Goal: Information Seeking & Learning: Learn about a topic

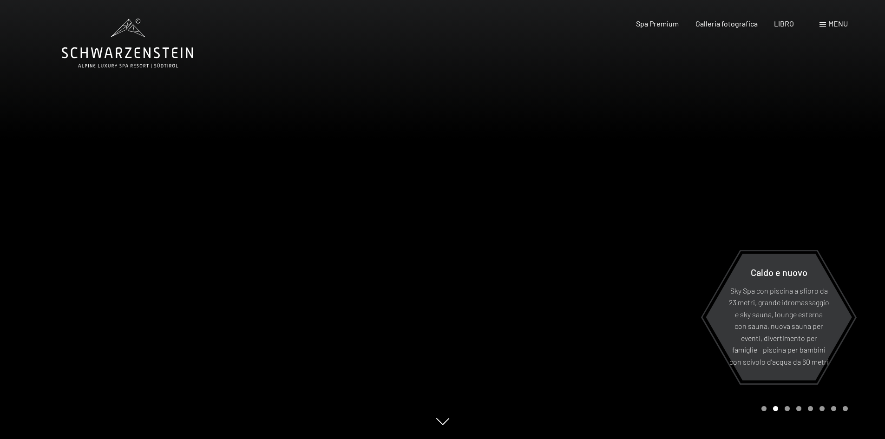
click at [593, 125] on div at bounding box center [664, 219] width 443 height 439
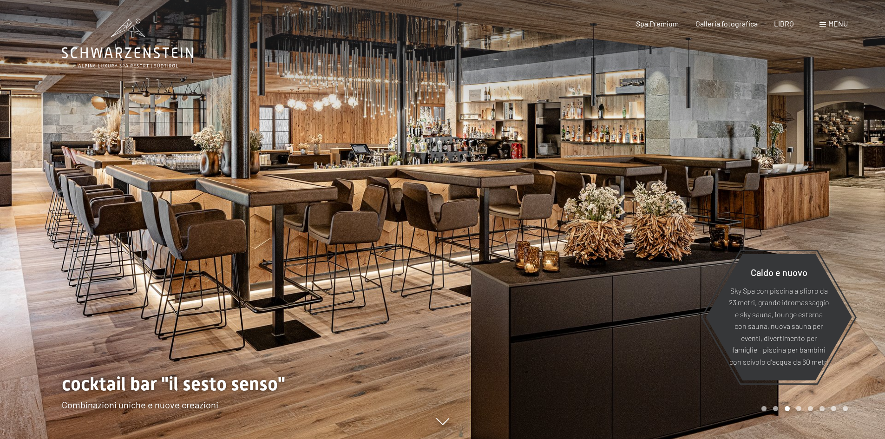
click at [825, 24] on span at bounding box center [823, 24] width 7 height 5
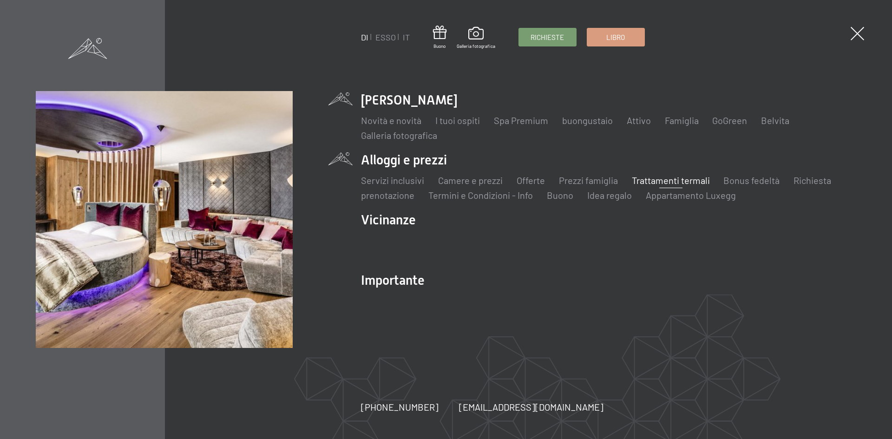
click at [653, 180] on font "Trattamenti termali" at bounding box center [671, 180] width 78 height 11
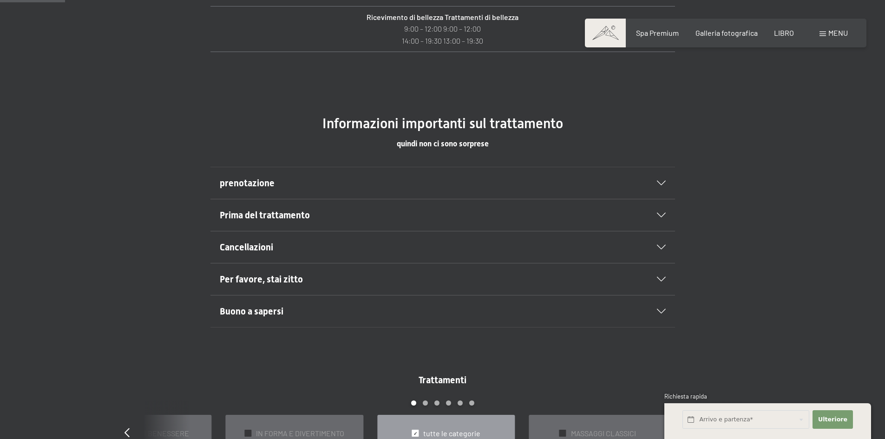
scroll to position [652, 0]
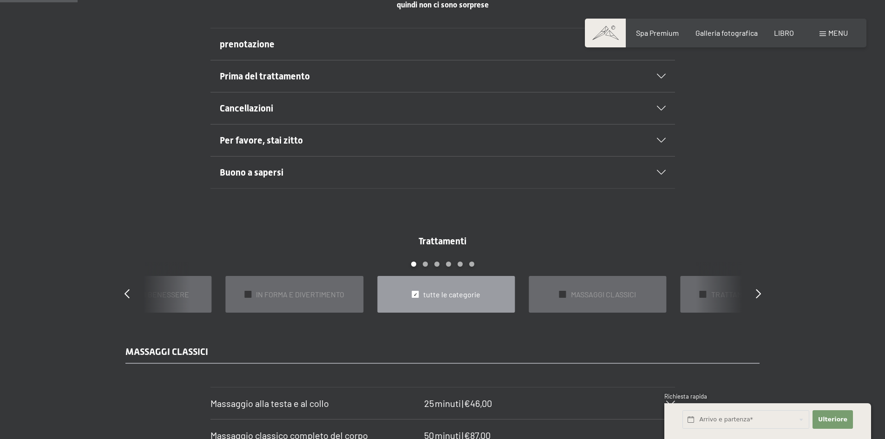
click at [661, 140] on icon at bounding box center [661, 140] width 9 height 5
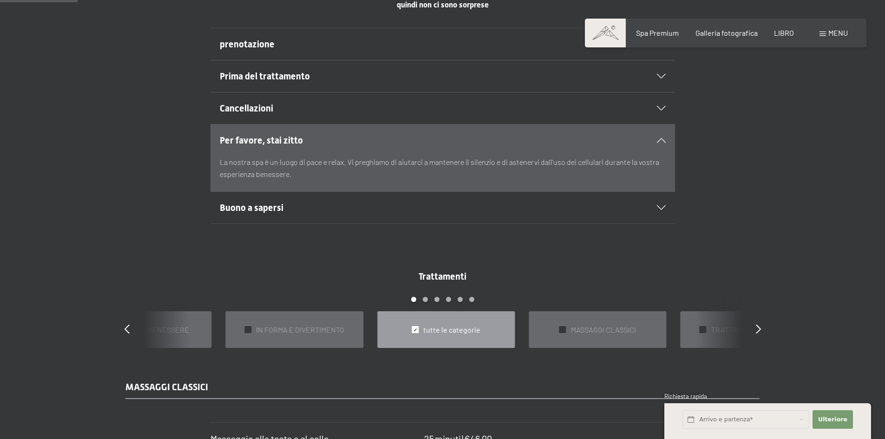
click at [661, 140] on icon at bounding box center [661, 140] width 9 height 5
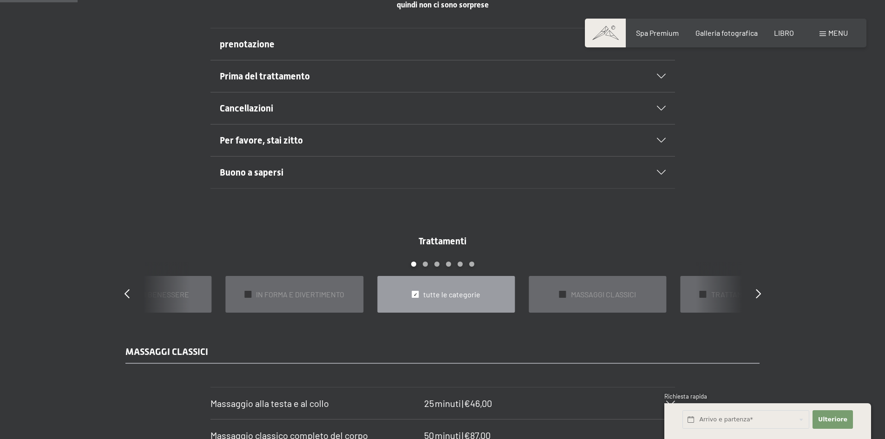
click at [664, 169] on div "Buono a sapersi" at bounding box center [443, 173] width 446 height 32
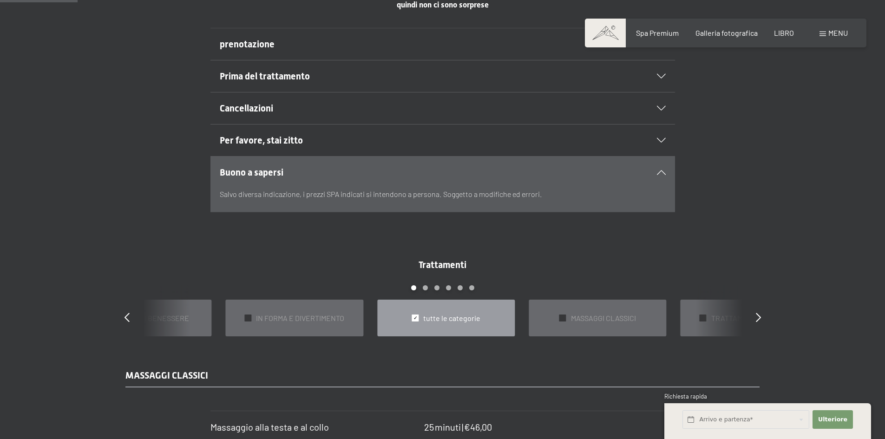
click at [663, 170] on div "Buono a sapersi" at bounding box center [443, 173] width 446 height 32
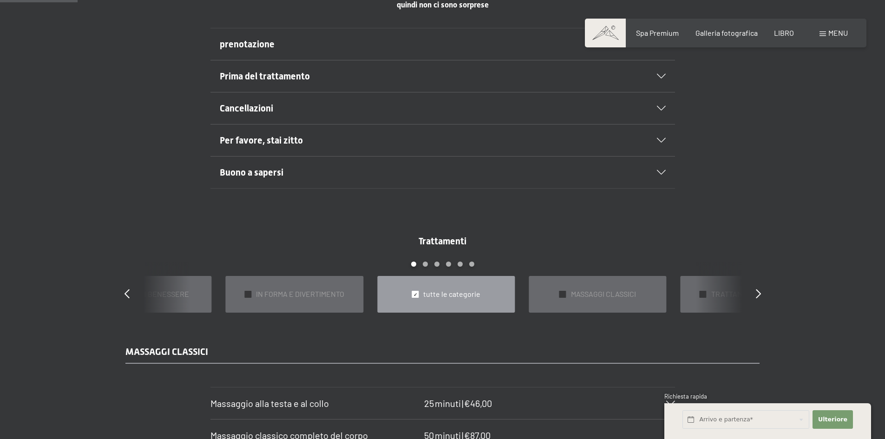
click at [662, 76] on icon at bounding box center [661, 76] width 9 height 5
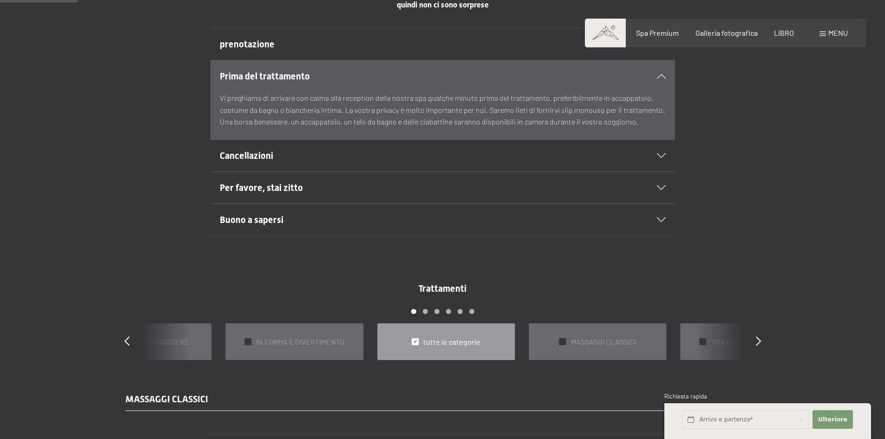
click at [659, 74] on icon at bounding box center [661, 76] width 9 height 5
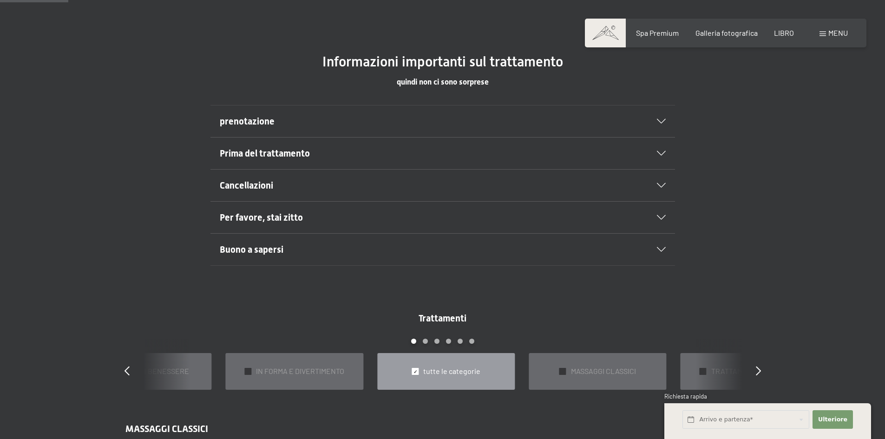
click at [659, 125] on div "prenotazione" at bounding box center [443, 121] width 446 height 32
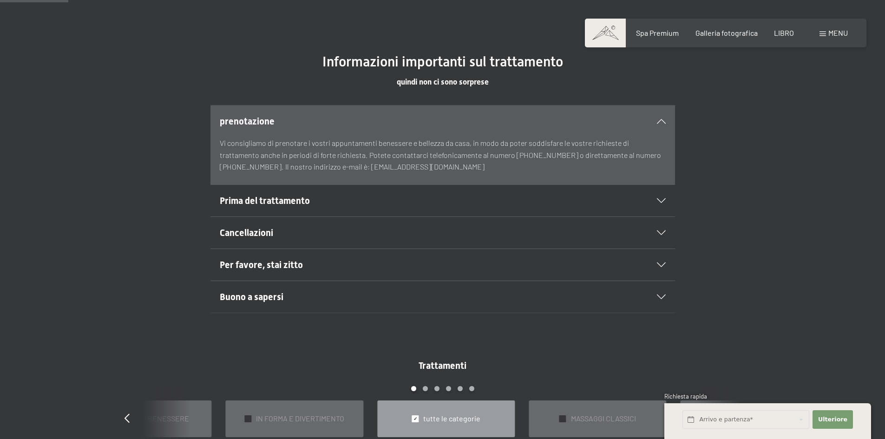
scroll to position [574, 0]
click at [662, 122] on icon at bounding box center [661, 121] width 9 height 5
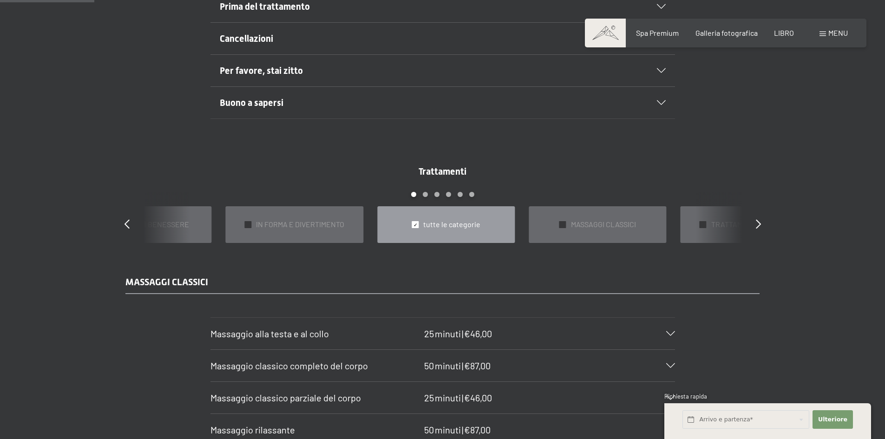
scroll to position [791, 0]
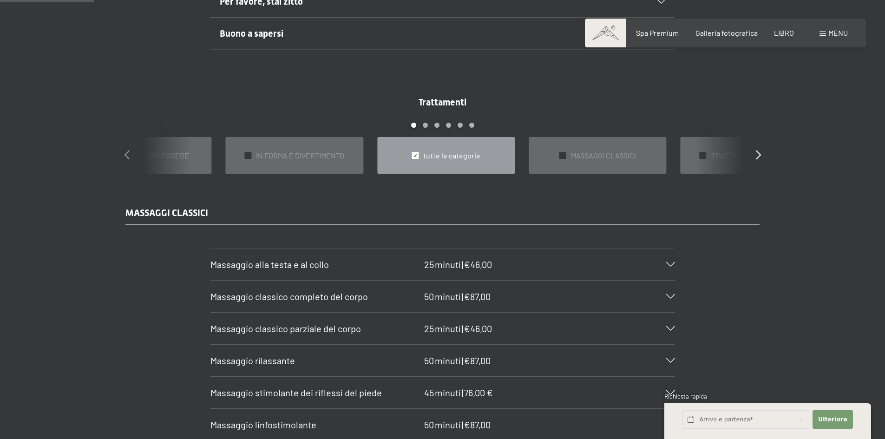
click at [126, 150] on icon at bounding box center [127, 154] width 5 height 9
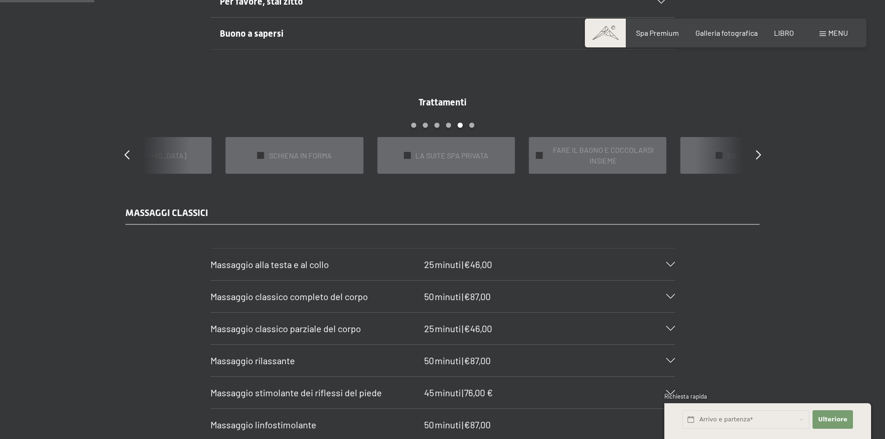
click at [122, 147] on div "Trattamenti diapositiva 19 to 23 di 22 ✓ BAGNI E IMPACCI ✓ EMOZIONE PER LE FUTU…" at bounding box center [442, 135] width 669 height 78
click at [126, 150] on icon at bounding box center [127, 154] width 5 height 9
click at [597, 152] on font "AYURVEDA" at bounding box center [603, 155] width 75 height 9
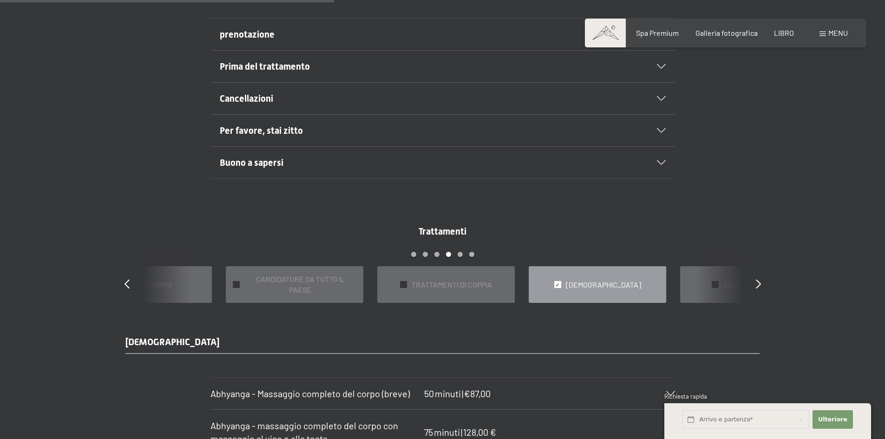
scroll to position [810, 0]
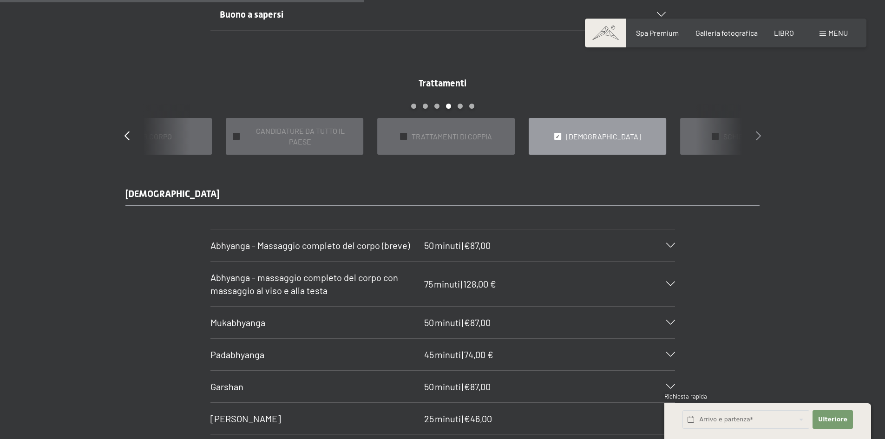
click at [758, 131] on icon at bounding box center [758, 135] width 5 height 9
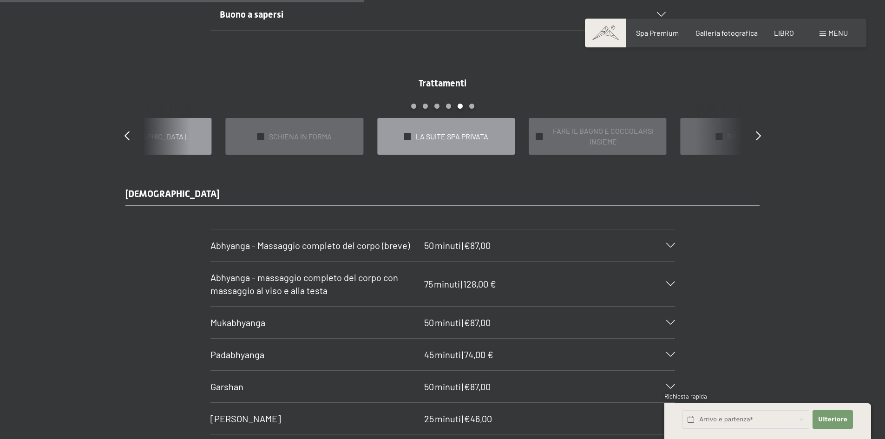
click at [429, 136] on span "LA SUITE SPA PRIVATA" at bounding box center [451, 137] width 73 height 10
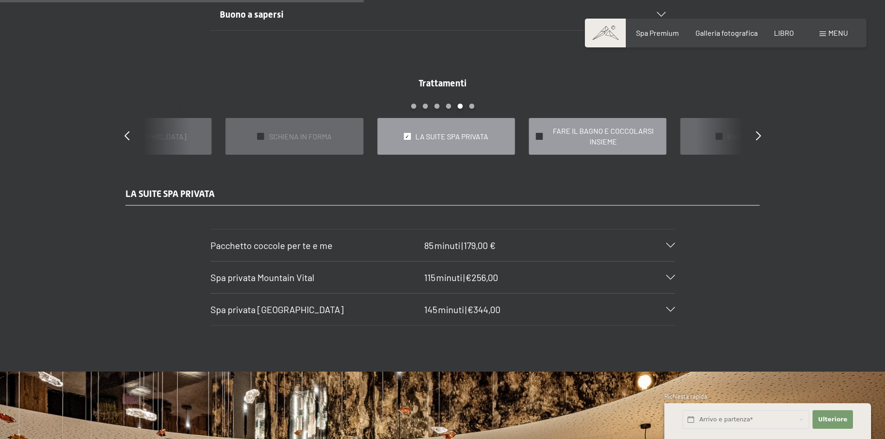
click at [578, 135] on span "FARE IL BAGNO E COCCOLARSI INSIEME" at bounding box center [603, 136] width 112 height 21
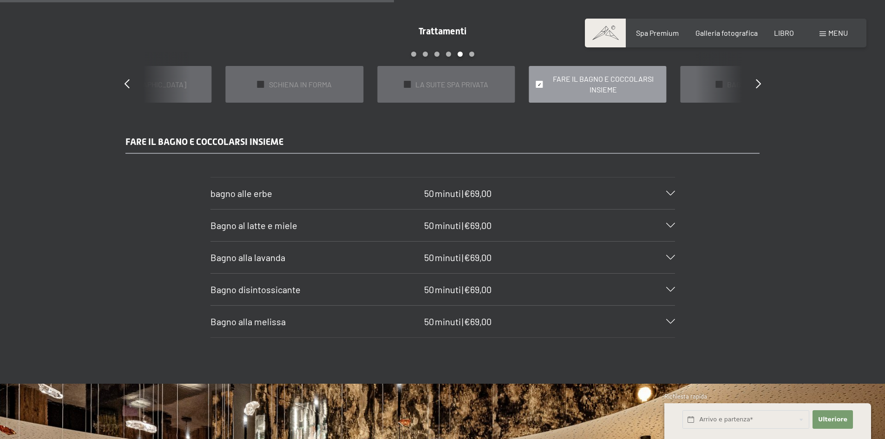
scroll to position [833, 0]
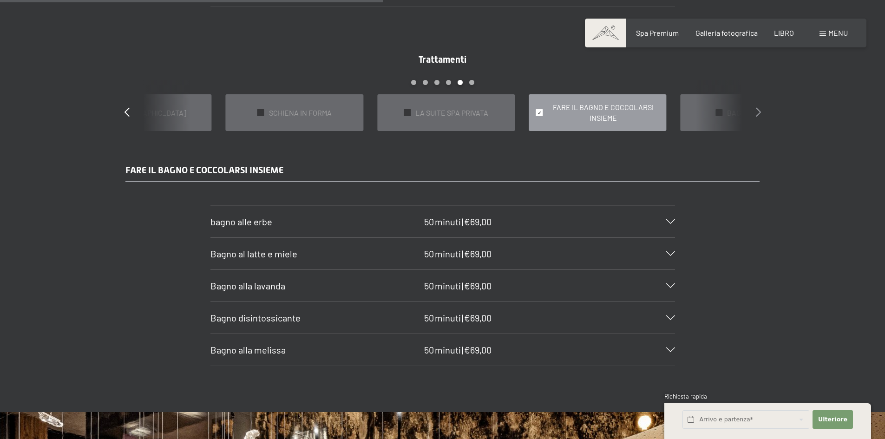
click at [758, 107] on icon at bounding box center [758, 111] width 5 height 9
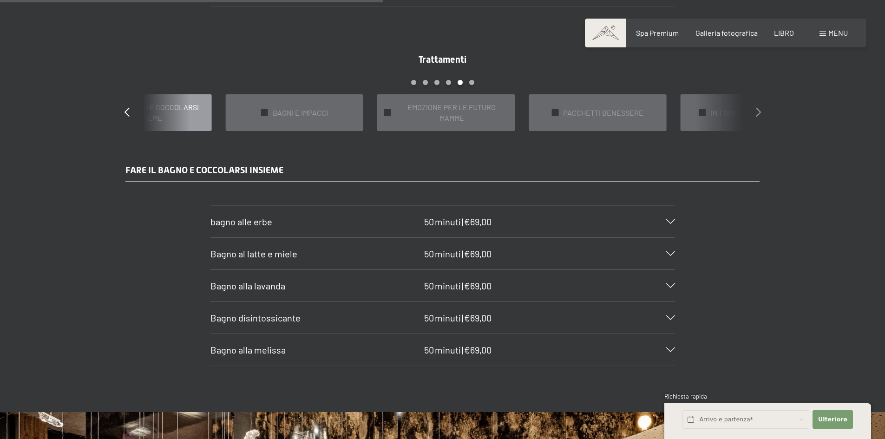
click at [758, 107] on icon at bounding box center [758, 111] width 5 height 9
click at [156, 109] on font "PACCHETTI BENESSERE" at bounding box center [149, 112] width 80 height 9
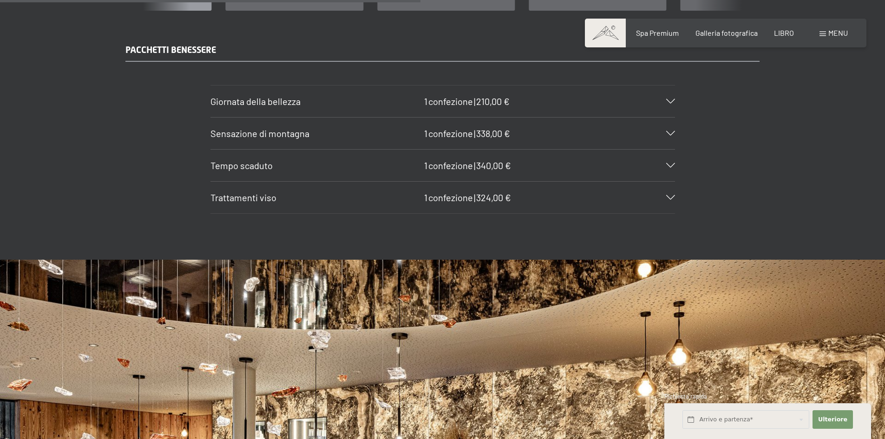
scroll to position [900, 0]
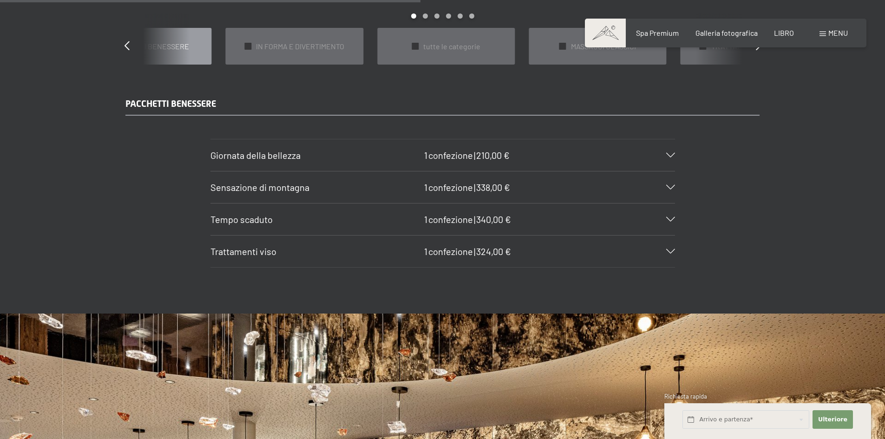
click at [671, 249] on icon at bounding box center [670, 251] width 9 height 5
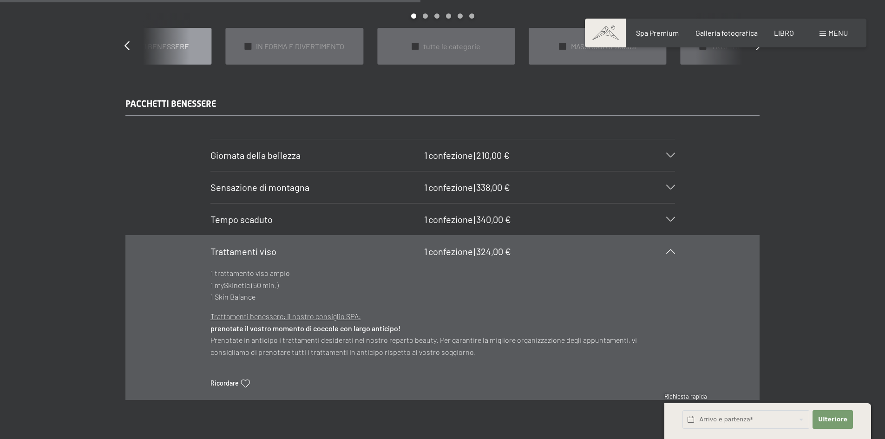
click at [672, 217] on icon at bounding box center [670, 219] width 9 height 5
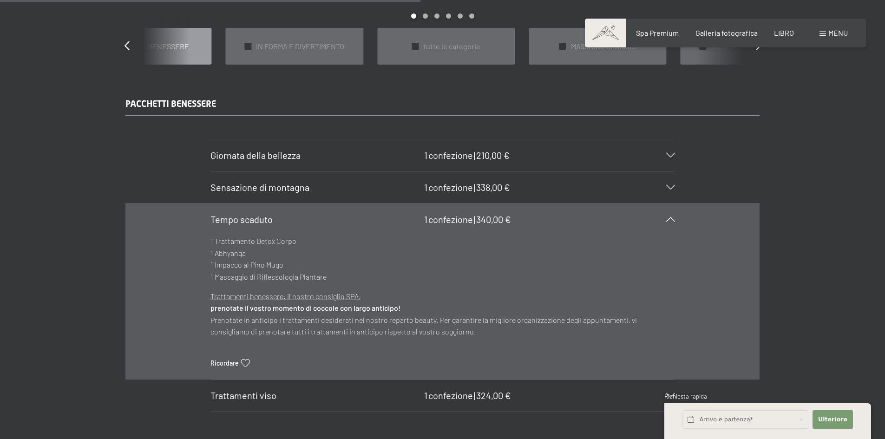
click at [672, 217] on icon at bounding box center [670, 219] width 9 height 5
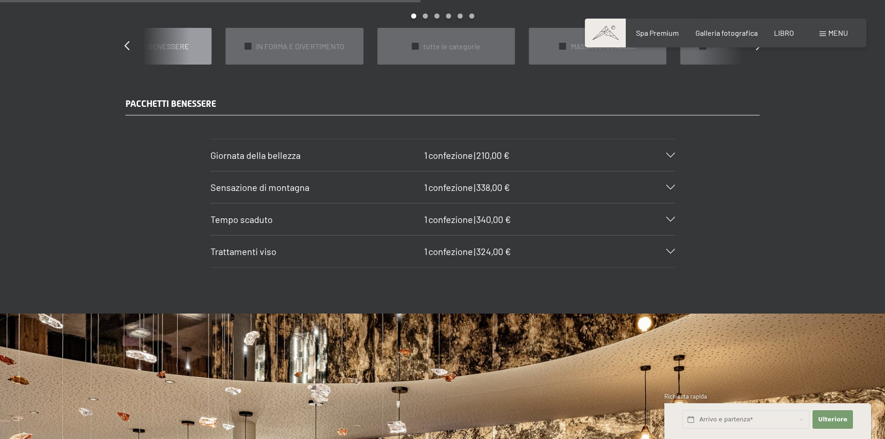
click at [669, 153] on icon at bounding box center [670, 155] width 9 height 5
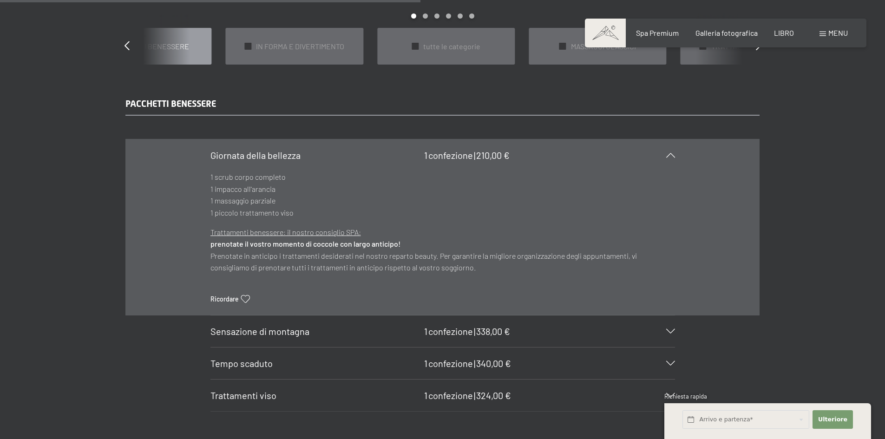
click at [669, 153] on icon at bounding box center [670, 155] width 9 height 5
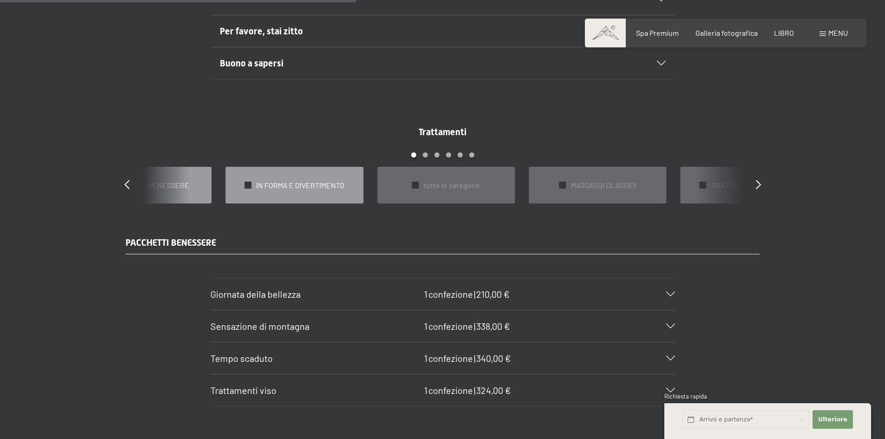
scroll to position [760, 0]
click at [323, 182] on font "IN FORMA E DIVERTIMENTO" at bounding box center [300, 185] width 88 height 9
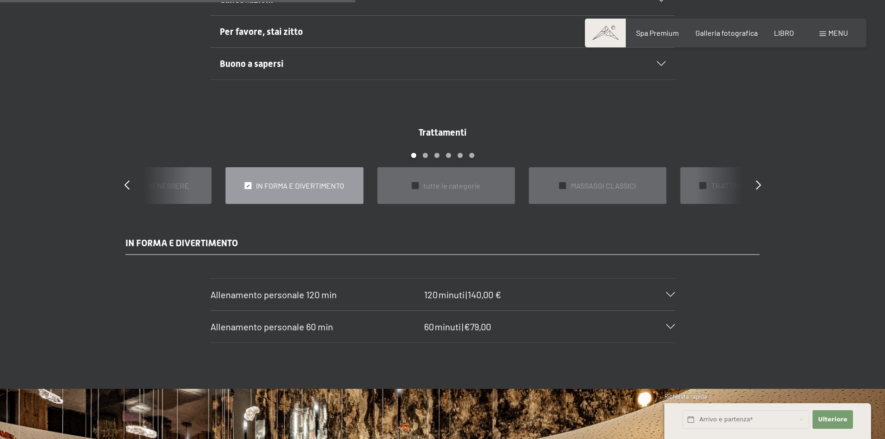
click at [670, 292] on icon at bounding box center [670, 294] width 9 height 5
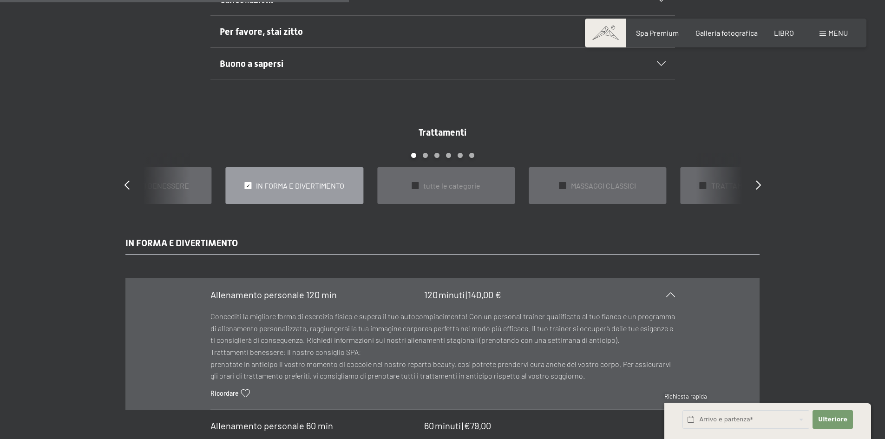
click at [670, 292] on icon at bounding box center [670, 294] width 9 height 5
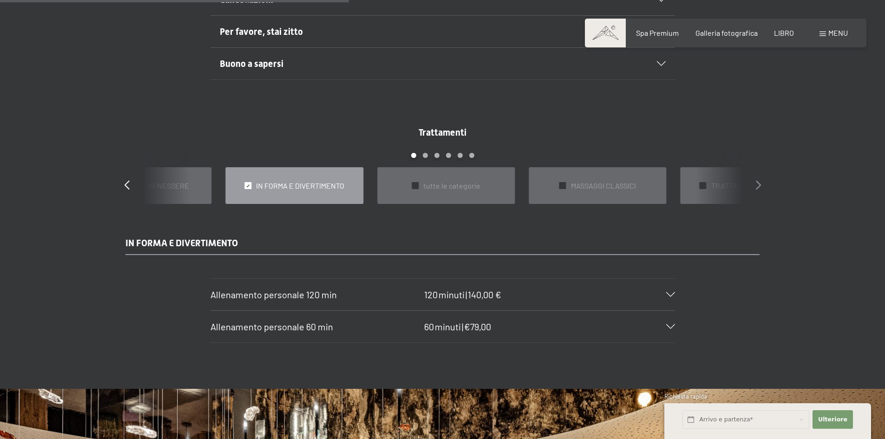
click at [757, 180] on icon at bounding box center [758, 184] width 5 height 9
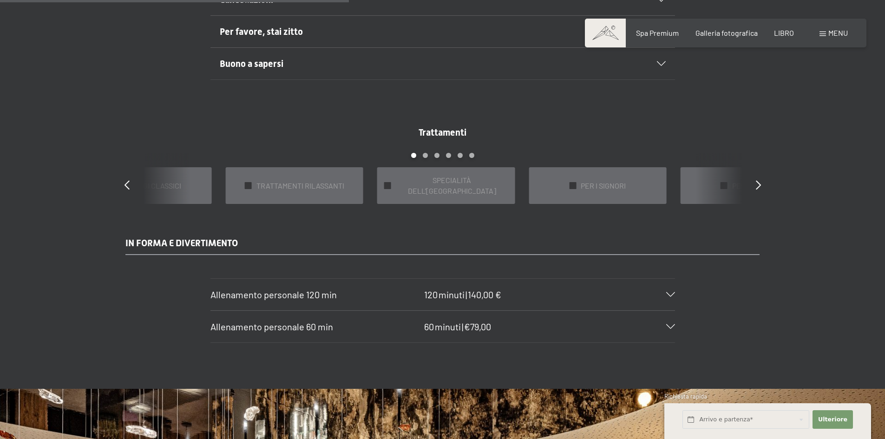
click at [755, 179] on div "Trattamenti diapositiva 6 to 10 di 22 ✓ BAGNI E IMPACCI ✓ EMOZIONE PER LE FUTUR…" at bounding box center [442, 165] width 669 height 78
click at [760, 180] on icon at bounding box center [758, 184] width 5 height 9
click at [758, 180] on icon at bounding box center [758, 184] width 5 height 9
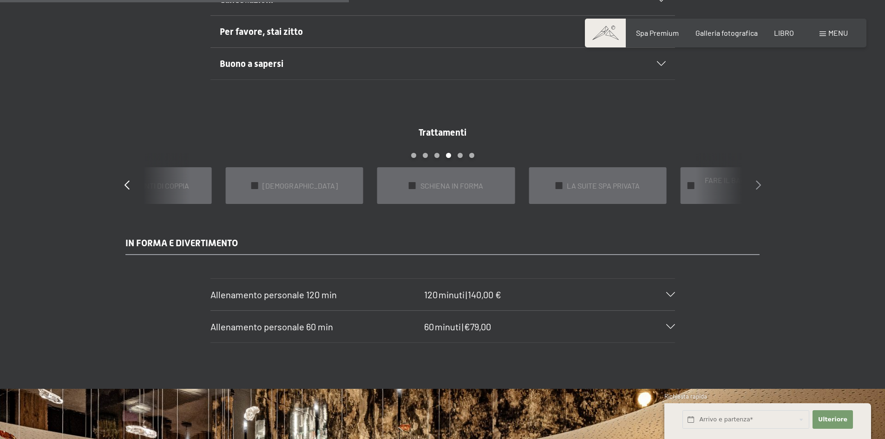
click at [758, 180] on icon at bounding box center [758, 184] width 5 height 9
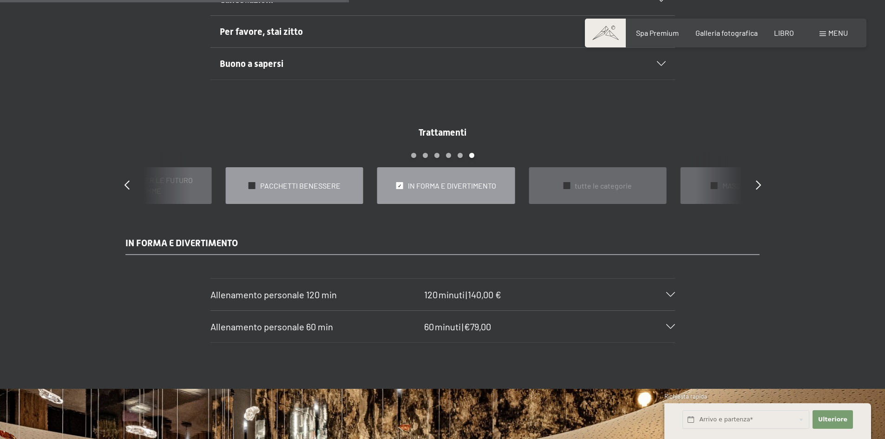
click at [325, 181] on font "PACCHETTI BENESSERE" at bounding box center [300, 185] width 80 height 9
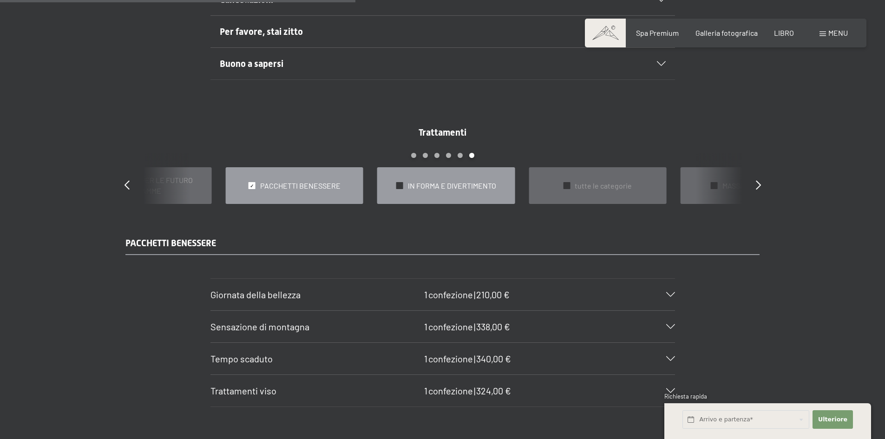
click at [475, 183] on font "IN FORMA E DIVERTIMENTO" at bounding box center [452, 185] width 88 height 9
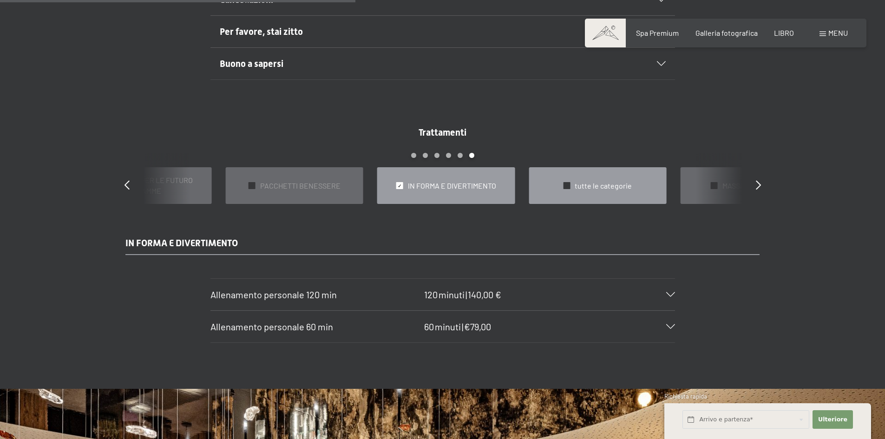
click at [592, 182] on font "tutte le categorie" at bounding box center [603, 185] width 57 height 9
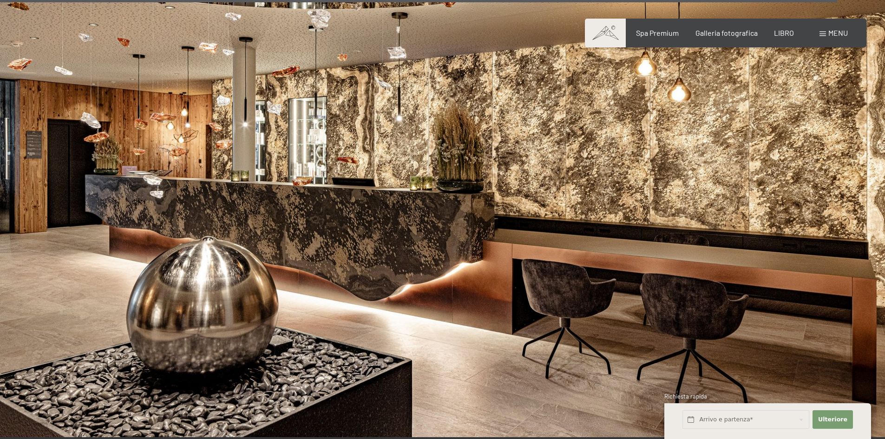
scroll to position [7144, 0]
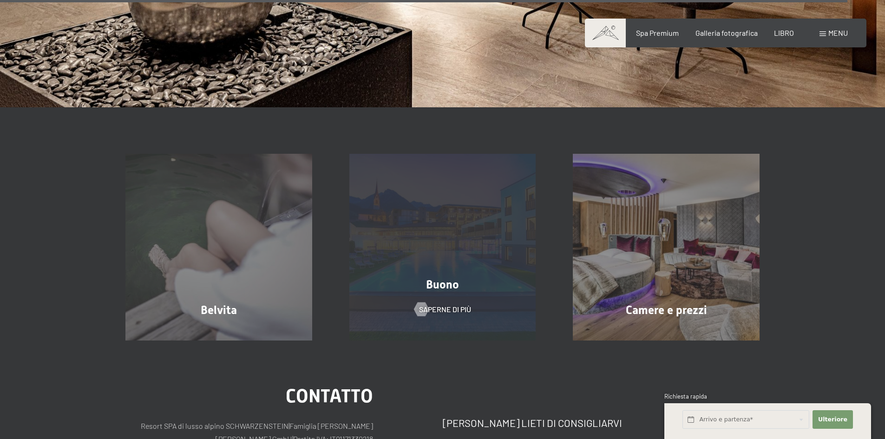
click at [453, 278] on font "Buono" at bounding box center [442, 284] width 33 height 13
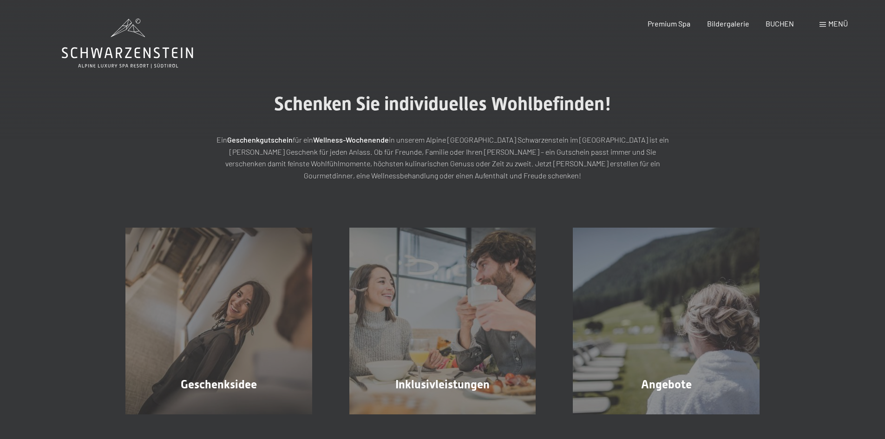
click at [826, 23] on span at bounding box center [823, 24] width 7 height 5
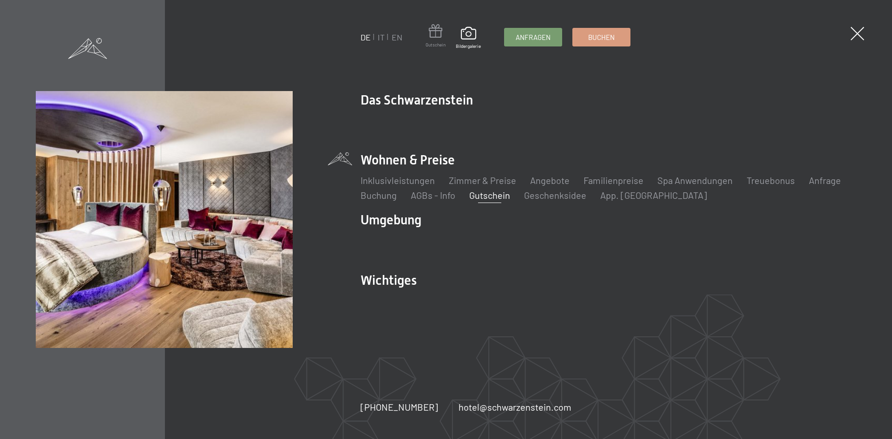
click at [436, 33] on span at bounding box center [436, 32] width 20 height 17
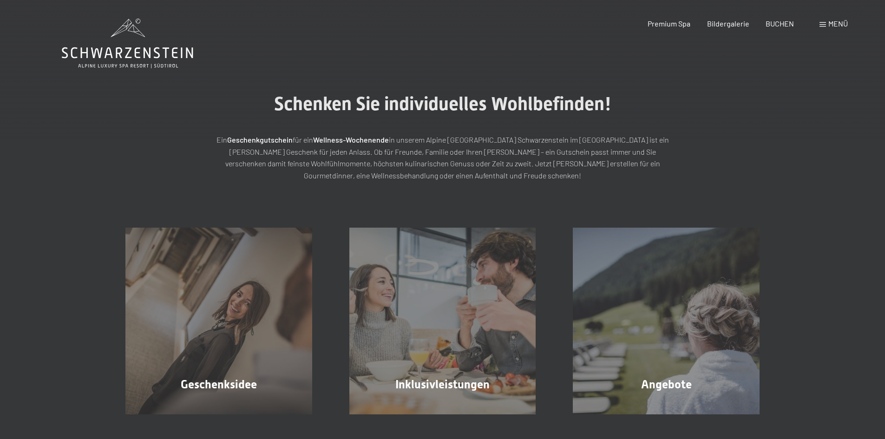
click at [821, 24] on span at bounding box center [823, 24] width 7 height 5
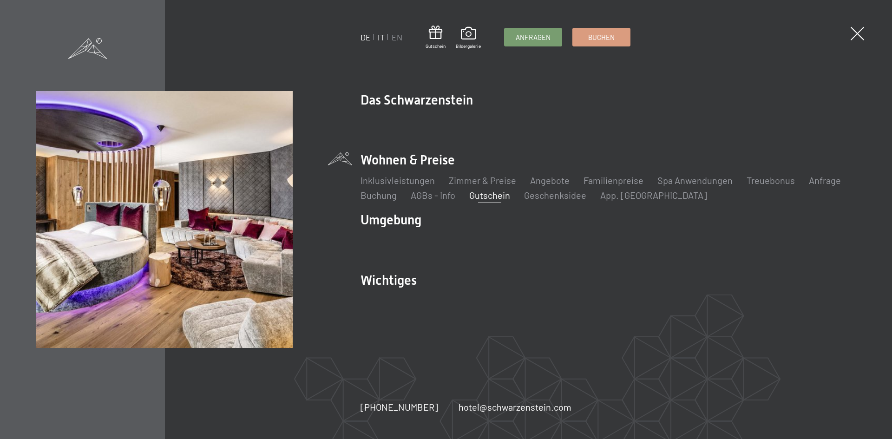
click at [381, 38] on link "IT" at bounding box center [381, 37] width 7 height 10
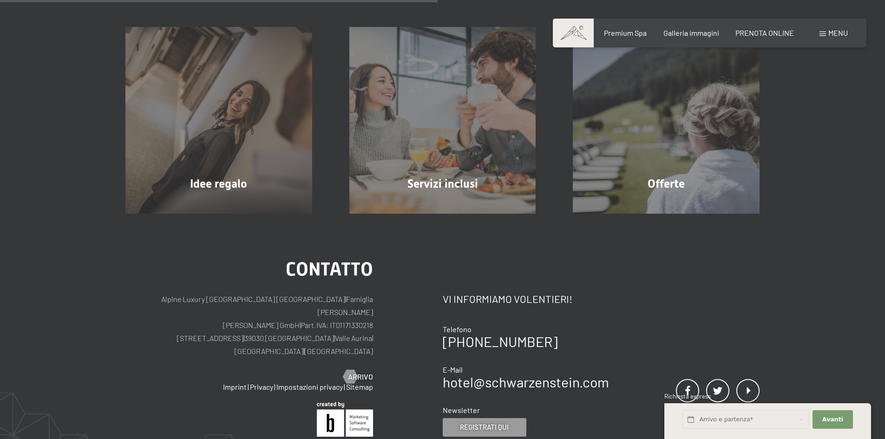
scroll to position [203, 0]
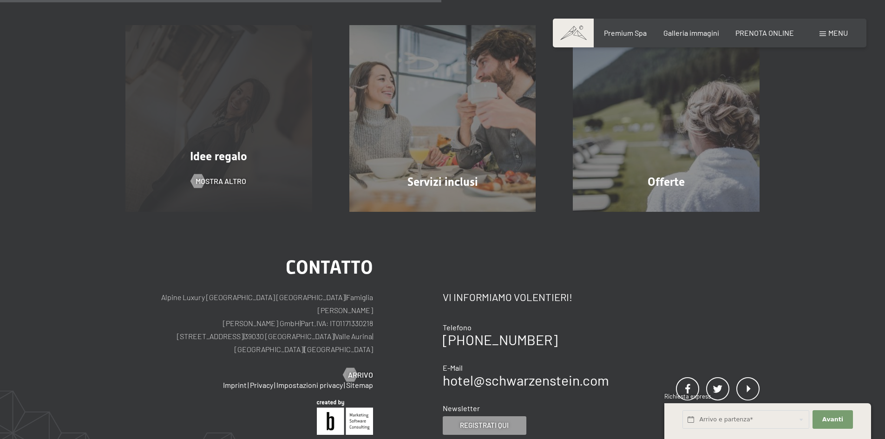
click at [219, 141] on div "Idee regalo mostra altro" at bounding box center [219, 118] width 224 height 187
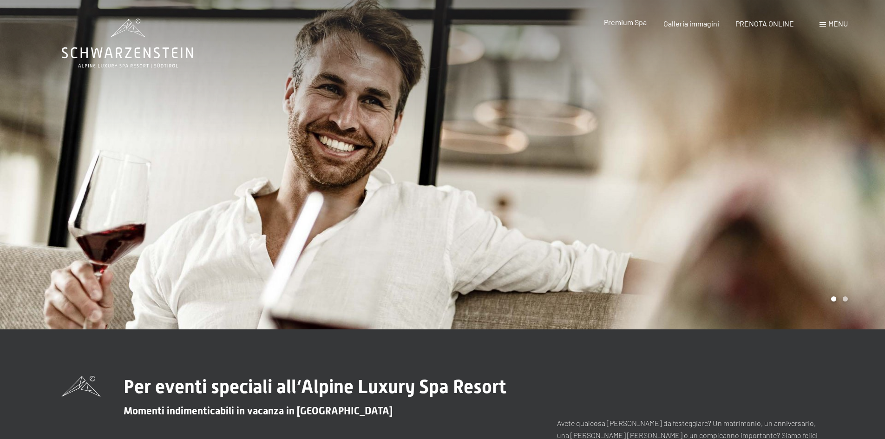
click at [630, 24] on span "Premium Spa" at bounding box center [625, 22] width 43 height 9
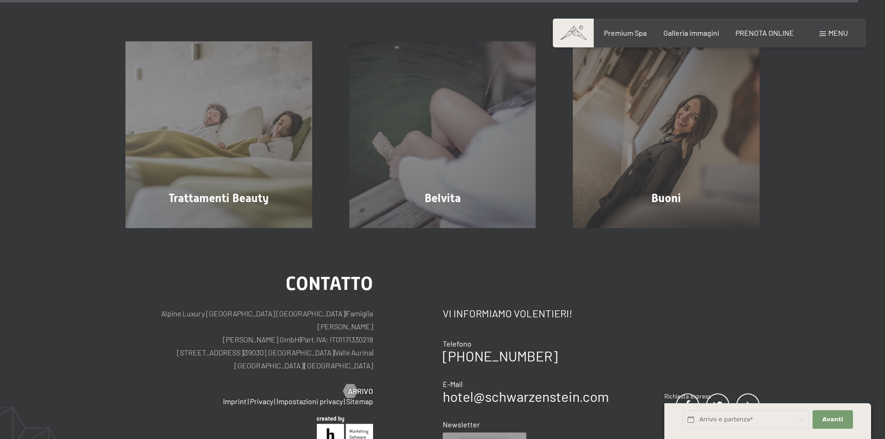
scroll to position [6102, 0]
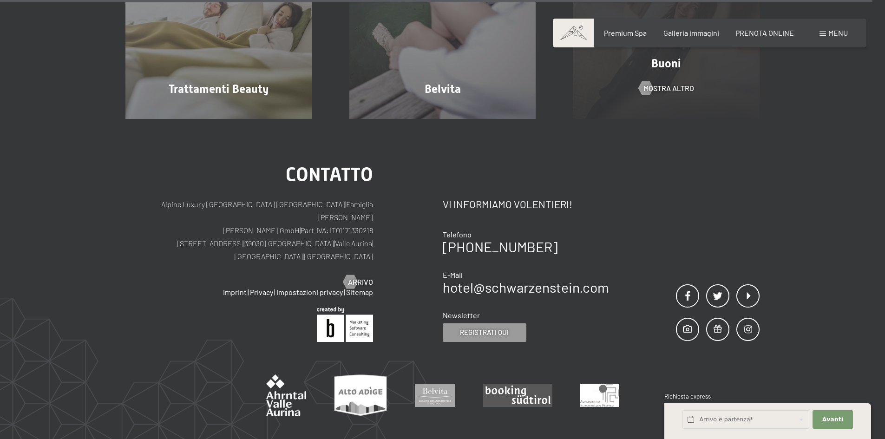
click at [716, 86] on div "Buoni mostra altro" at bounding box center [666, 25] width 224 height 187
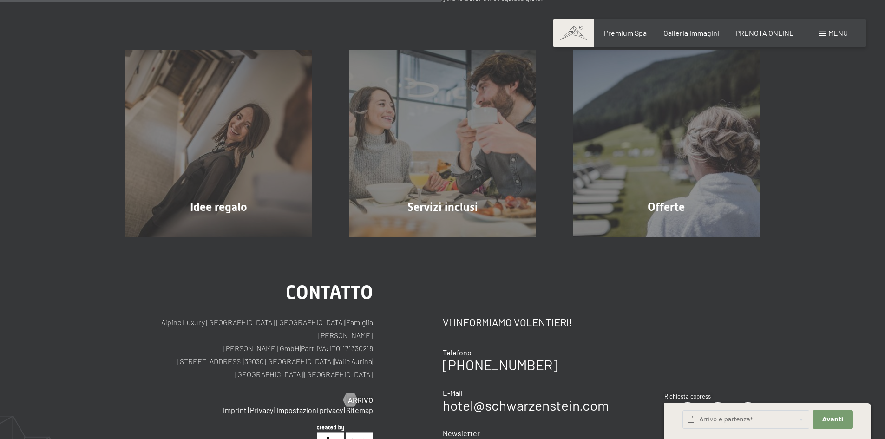
scroll to position [204, 0]
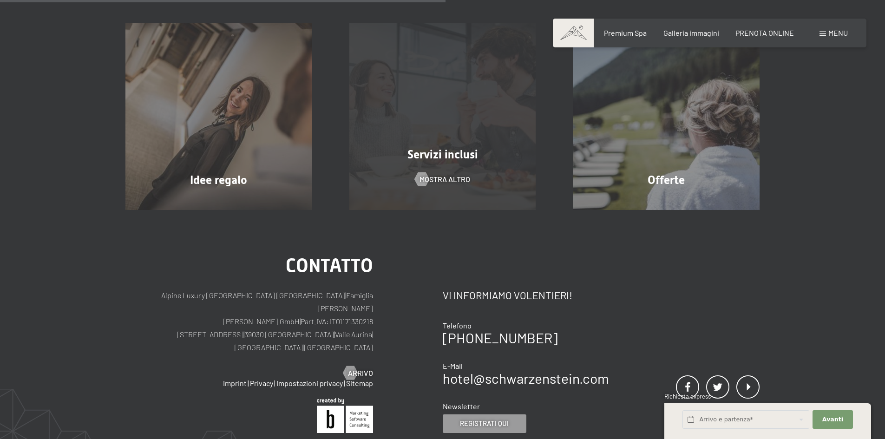
click at [474, 129] on div "Servizi inclusi mostra altro" at bounding box center [443, 116] width 224 height 187
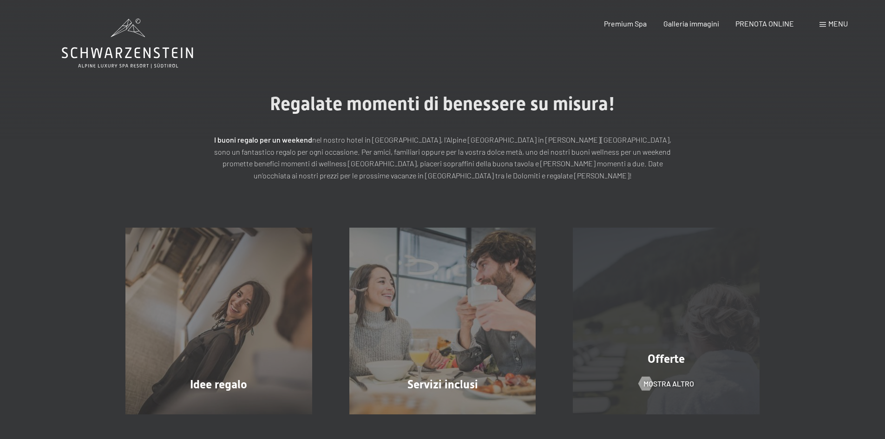
click at [691, 341] on div "Offerte mostra altro" at bounding box center [666, 321] width 224 height 187
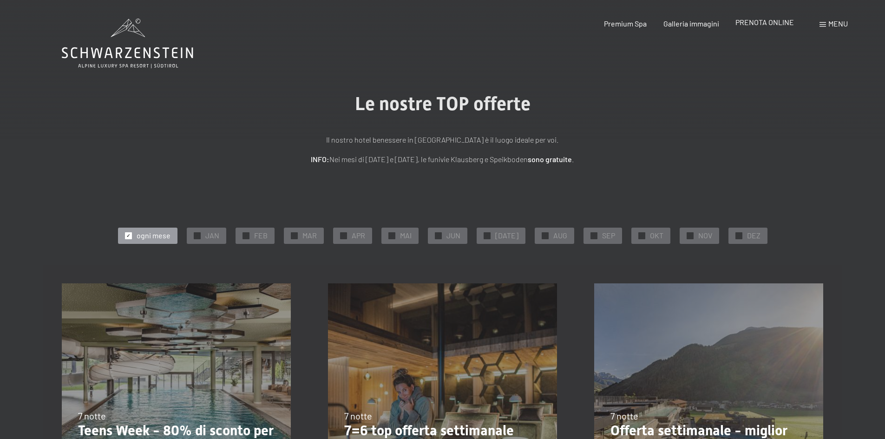
click at [769, 23] on span "PRENOTA ONLINE" at bounding box center [765, 22] width 59 height 9
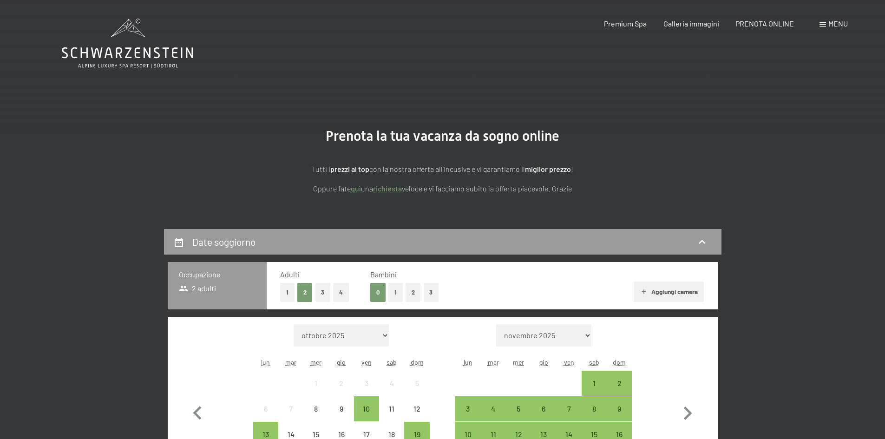
click at [824, 23] on span at bounding box center [823, 24] width 7 height 5
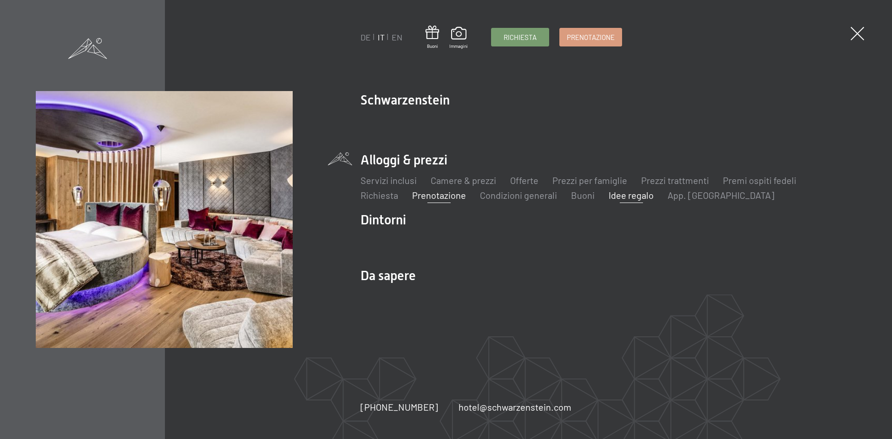
click at [630, 196] on link "Idee regalo" at bounding box center [631, 195] width 45 height 11
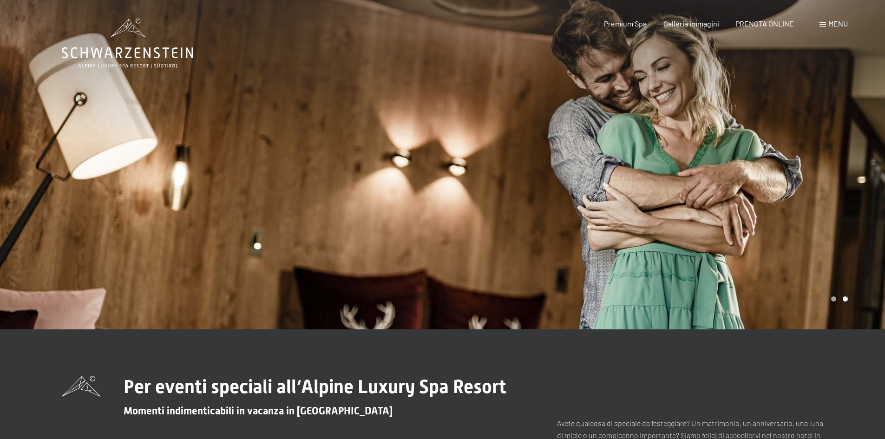
click at [821, 27] on div "Menu" at bounding box center [834, 24] width 28 height 10
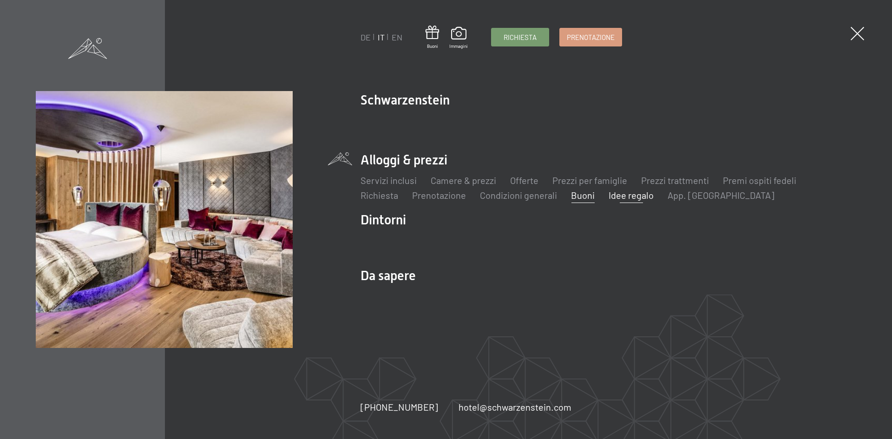
click at [581, 196] on link "Buoni" at bounding box center [583, 195] width 24 height 11
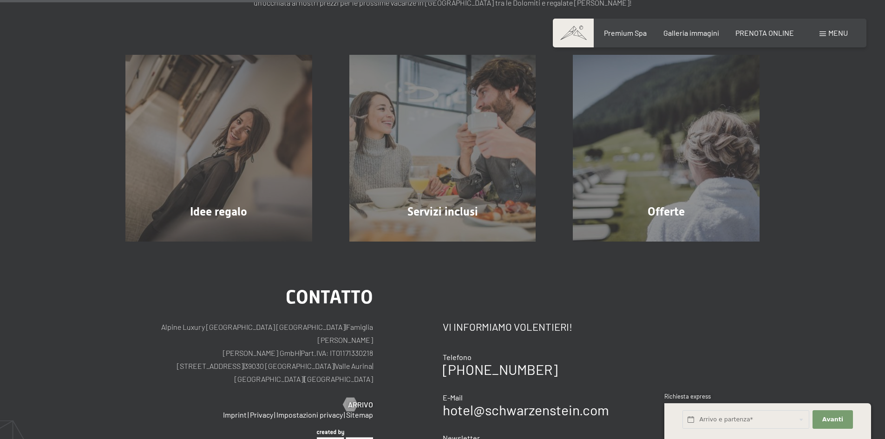
scroll to position [165, 0]
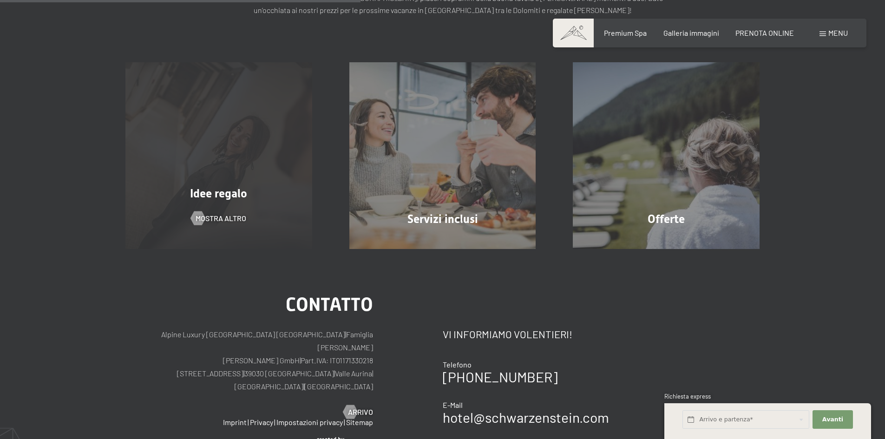
click at [220, 149] on div "Idee regalo mostra altro" at bounding box center [219, 155] width 224 height 187
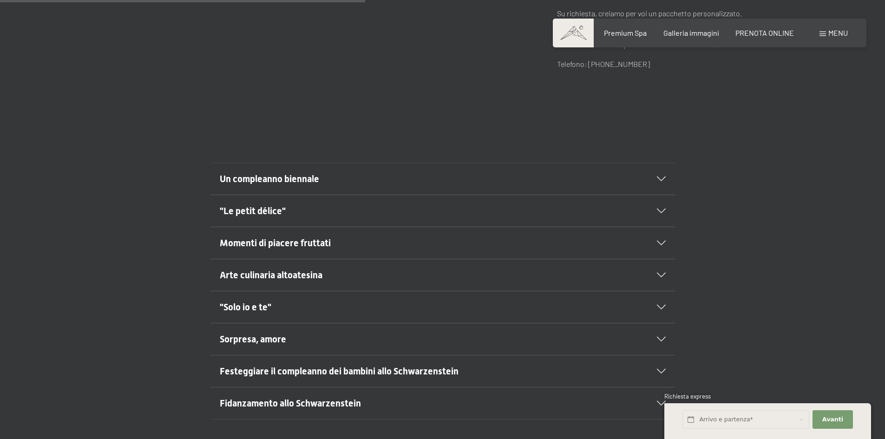
scroll to position [494, 0]
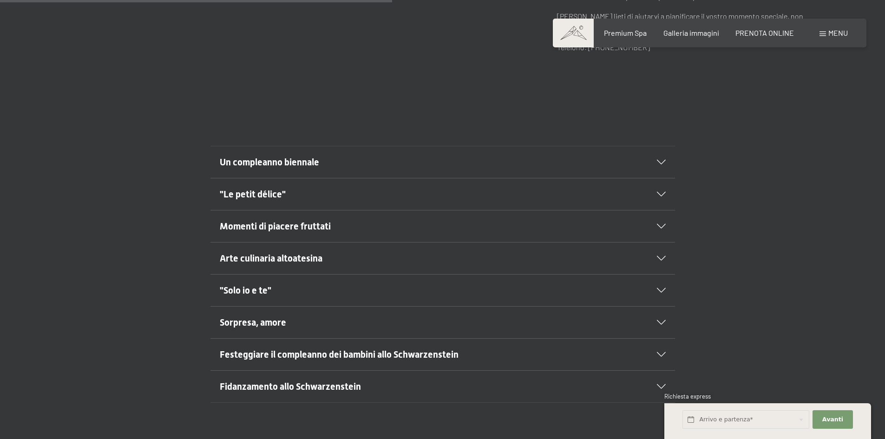
click at [658, 160] on icon at bounding box center [661, 162] width 9 height 5
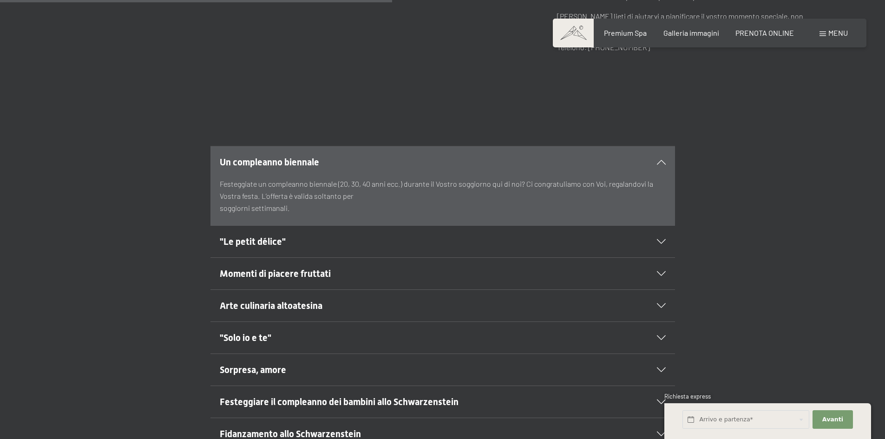
click at [658, 160] on div at bounding box center [656, 162] width 20 height 5
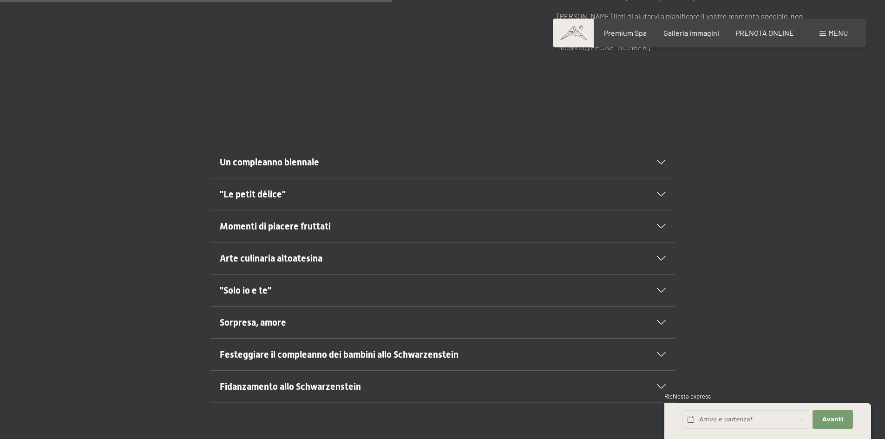
click at [662, 179] on div ""Le petit délice"" at bounding box center [443, 194] width 446 height 32
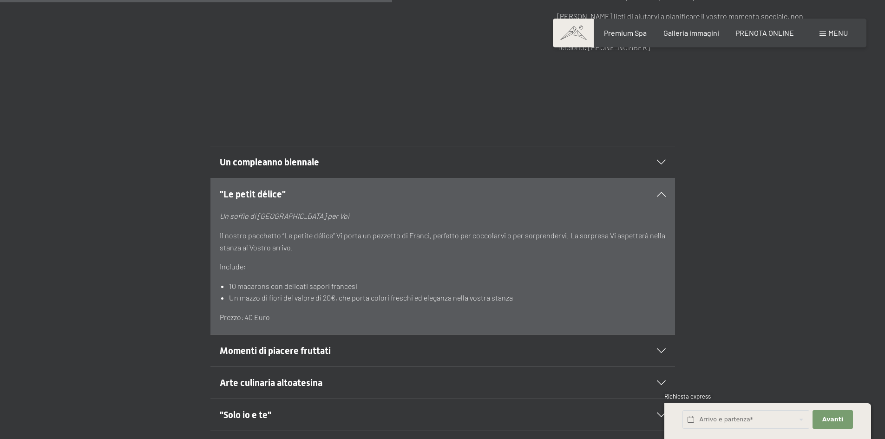
click at [662, 179] on div ""Le petit délice"" at bounding box center [443, 194] width 446 height 32
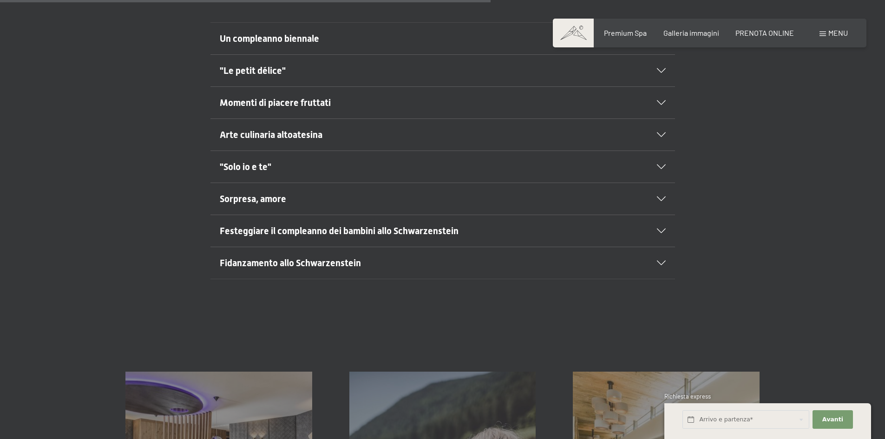
scroll to position [618, 0]
click at [659, 196] on icon at bounding box center [661, 198] width 9 height 5
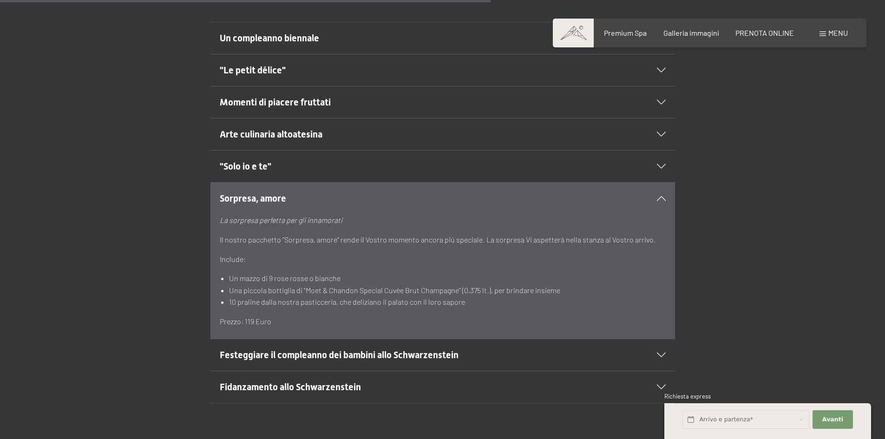
click at [659, 196] on icon at bounding box center [661, 198] width 9 height 5
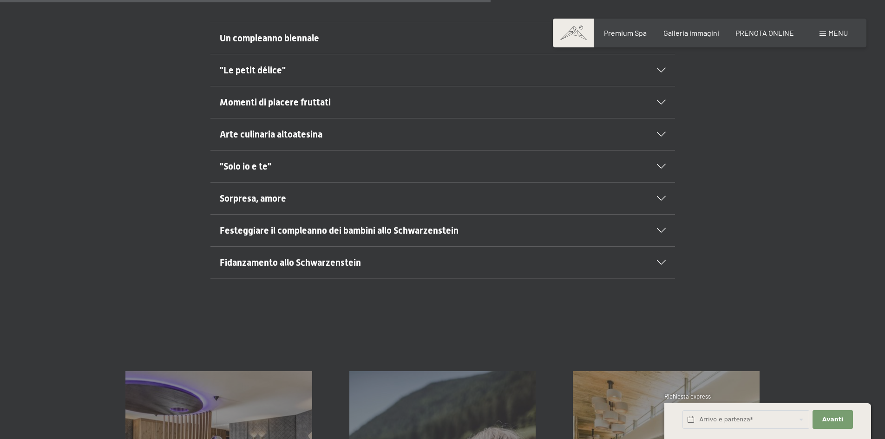
click at [661, 157] on div ""Solo io e te"" at bounding box center [443, 167] width 446 height 32
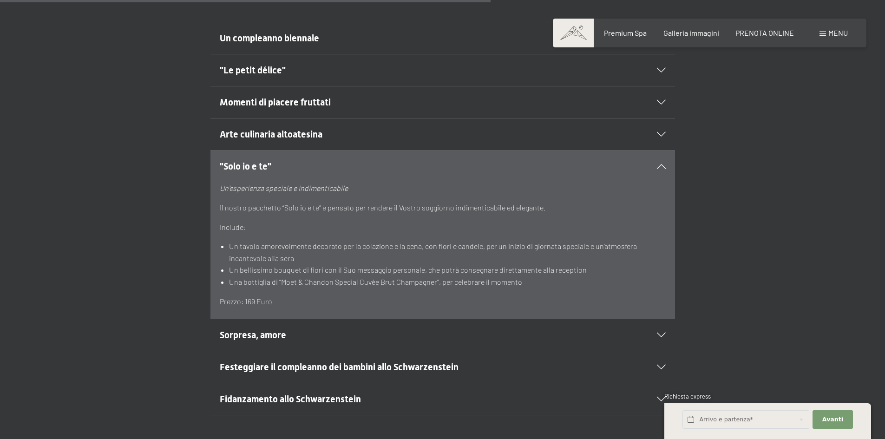
click at [661, 157] on div ""Solo io e te"" at bounding box center [443, 167] width 446 height 32
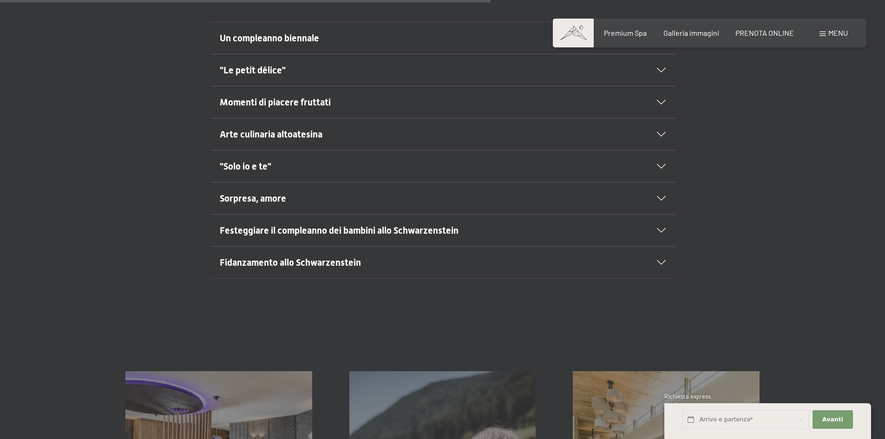
click at [659, 132] on icon at bounding box center [661, 134] width 9 height 5
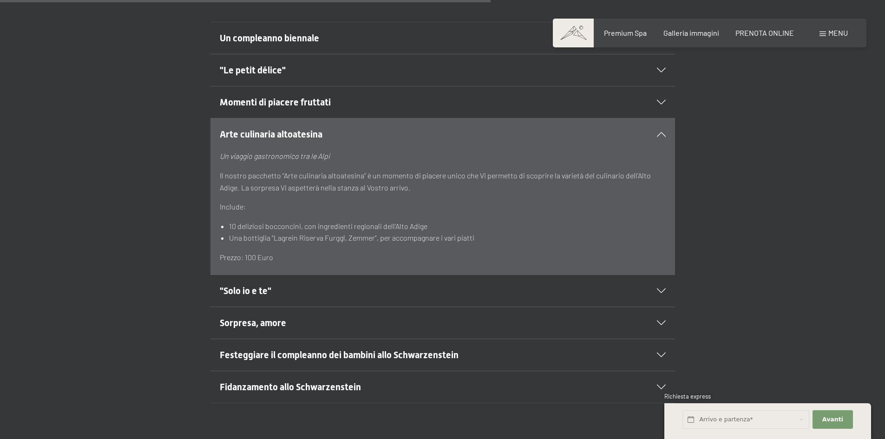
click at [659, 132] on icon at bounding box center [661, 134] width 9 height 5
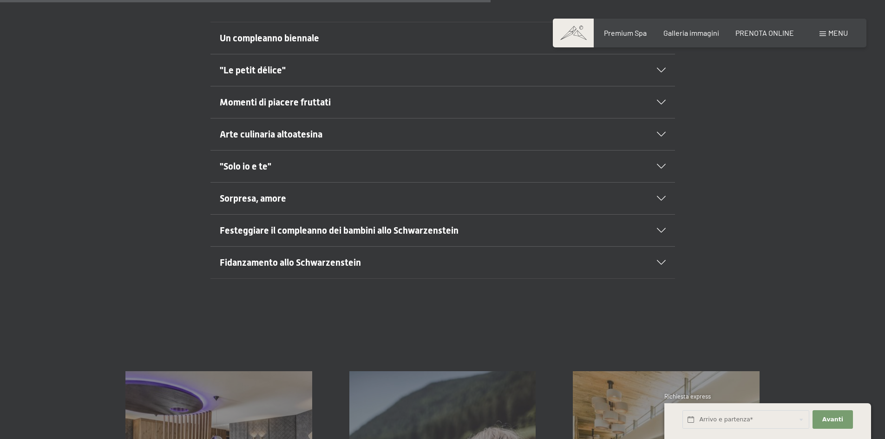
click at [661, 100] on icon at bounding box center [661, 102] width 9 height 5
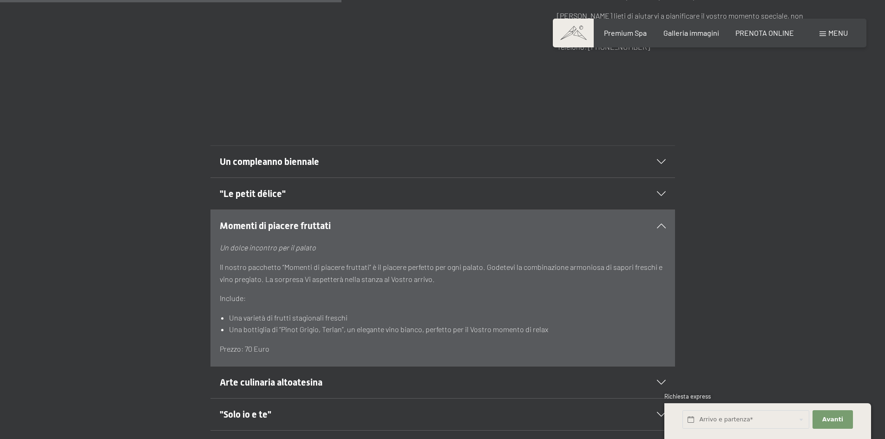
scroll to position [494, 0]
click at [663, 192] on icon at bounding box center [661, 194] width 9 height 5
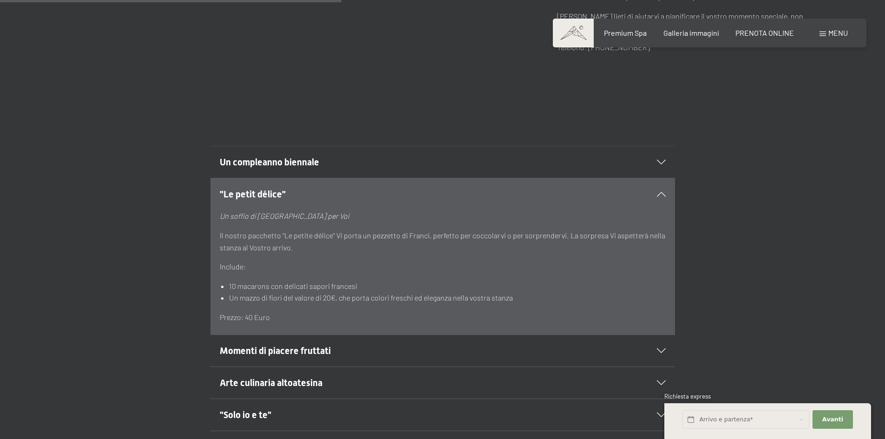
click at [663, 192] on icon at bounding box center [661, 194] width 9 height 5
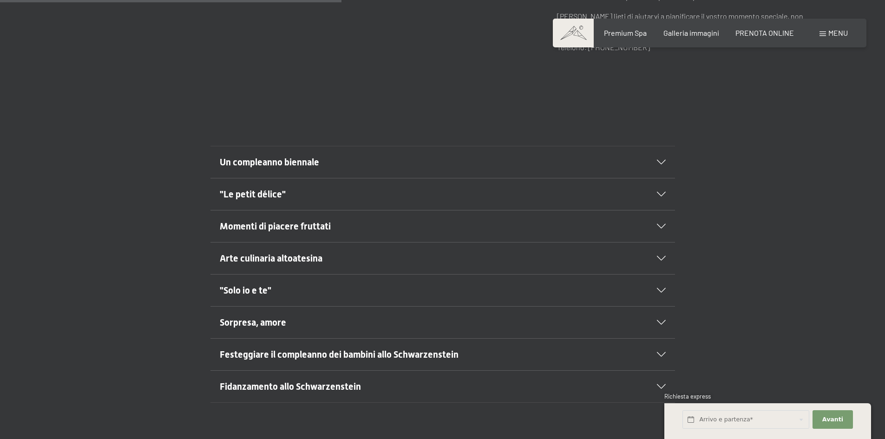
click at [661, 160] on icon at bounding box center [661, 162] width 9 height 5
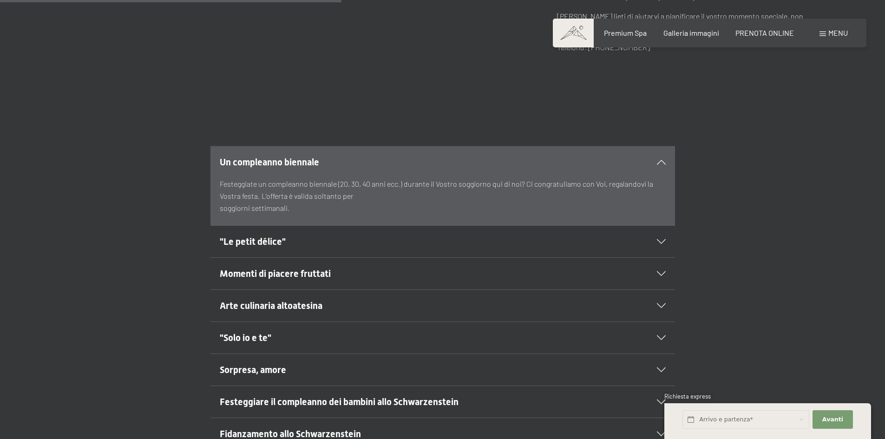
click at [661, 160] on icon at bounding box center [661, 162] width 9 height 5
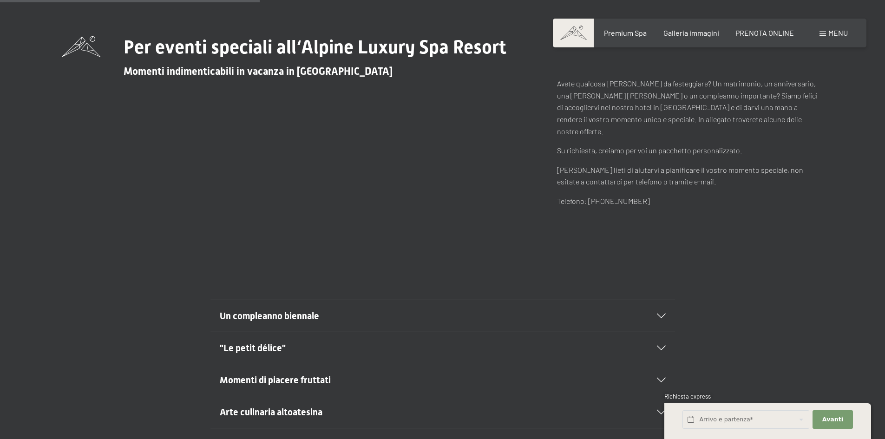
scroll to position [301, 0]
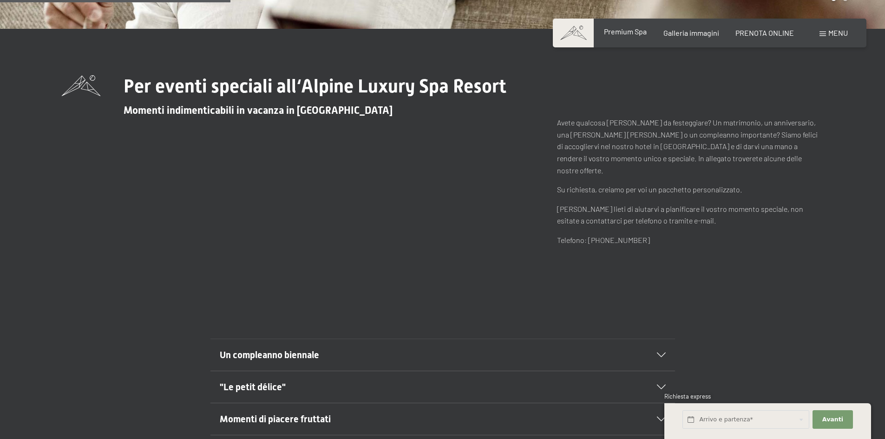
click at [631, 33] on span "Premium Spa" at bounding box center [625, 31] width 43 height 9
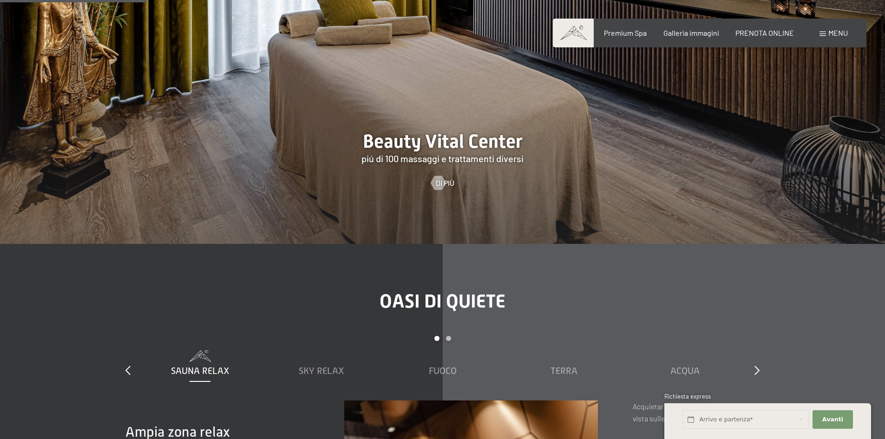
scroll to position [1348, 0]
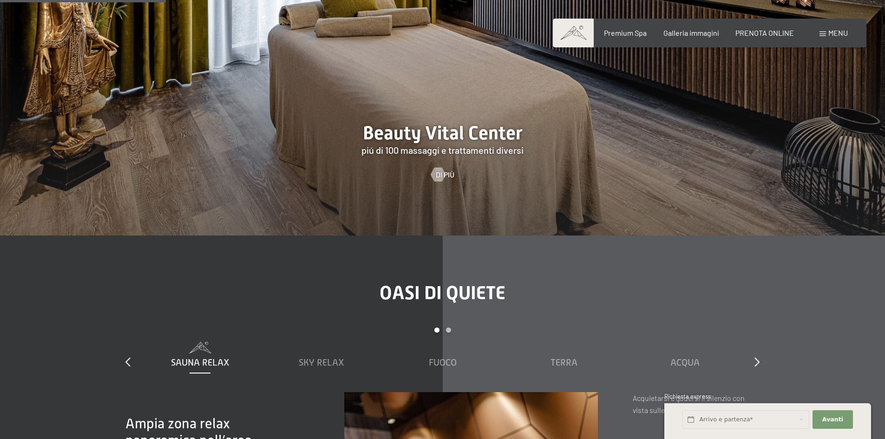
click at [481, 114] on div at bounding box center [442, 46] width 885 height 379
click at [434, 168] on div at bounding box center [438, 175] width 8 height 14
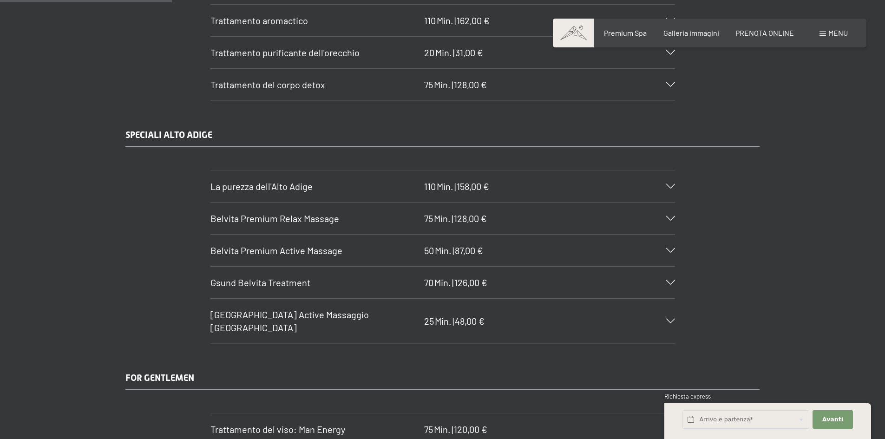
scroll to position [1441, 0]
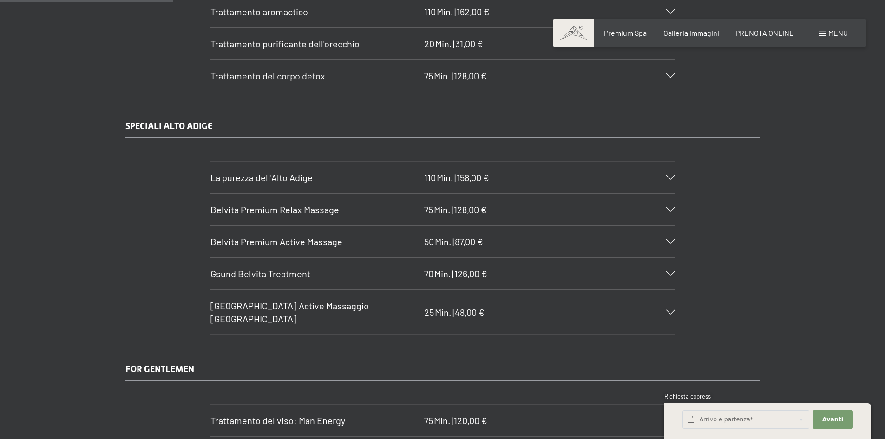
click at [671, 213] on div "Belvita Premium Relax Massage 75 Min. | 128,00 €" at bounding box center [443, 210] width 465 height 32
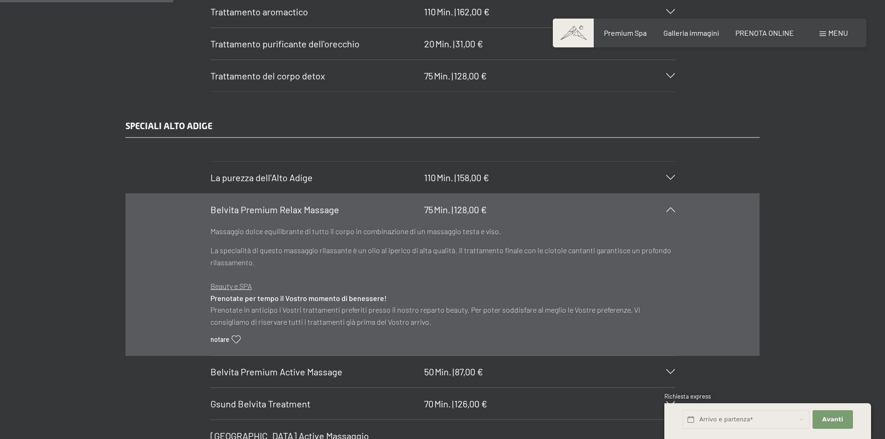
click at [670, 209] on icon at bounding box center [670, 209] width 9 height 5
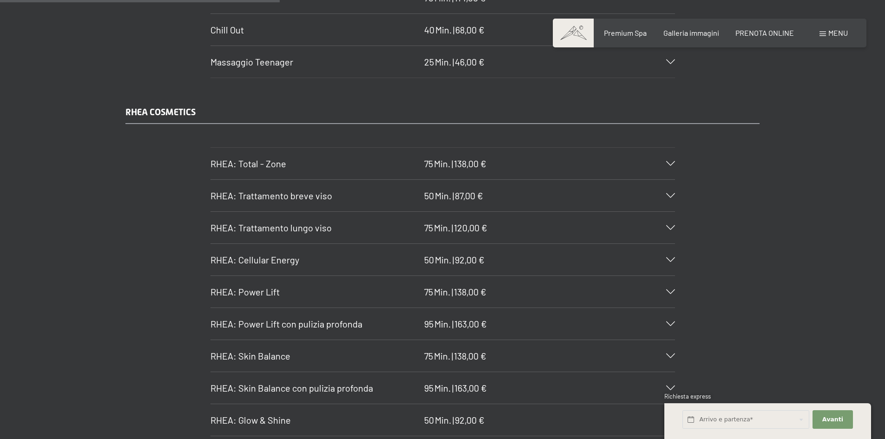
scroll to position [2401, 0]
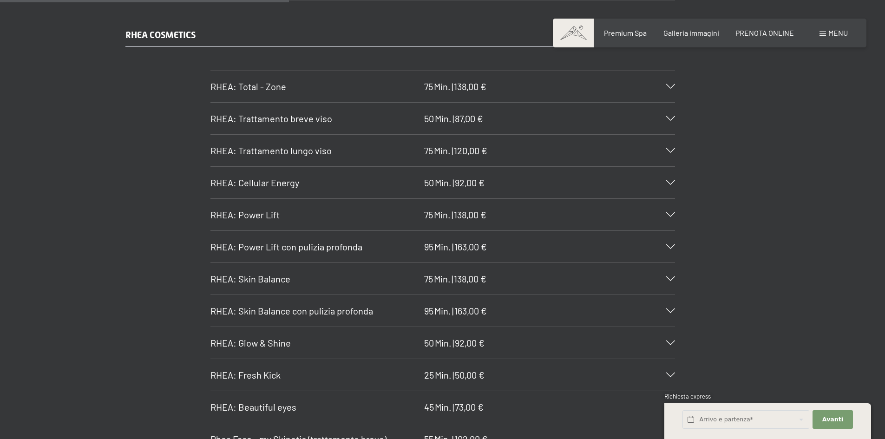
click at [671, 148] on icon at bounding box center [670, 150] width 9 height 5
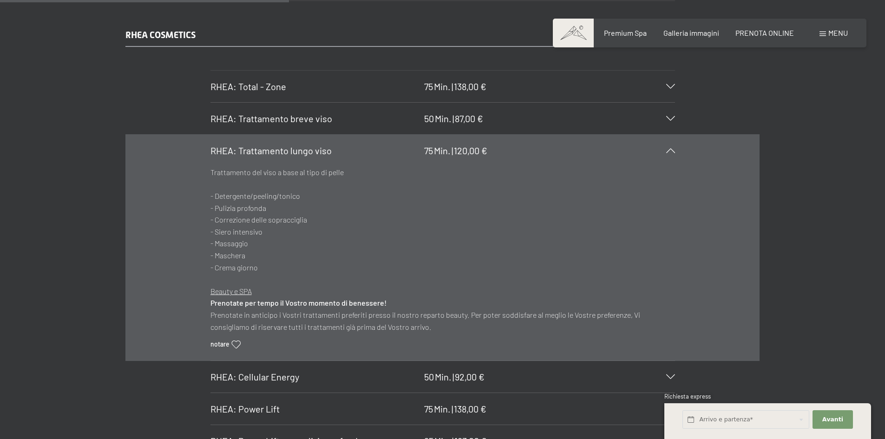
click at [671, 148] on icon at bounding box center [670, 150] width 9 height 5
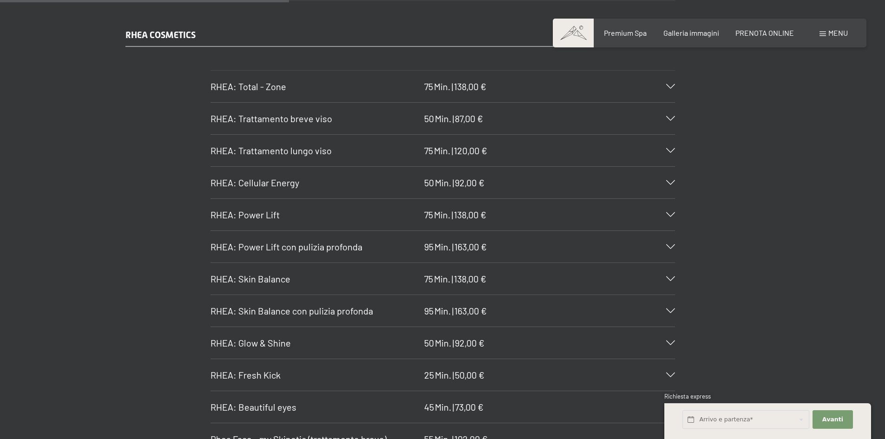
click at [670, 244] on icon at bounding box center [670, 246] width 9 height 5
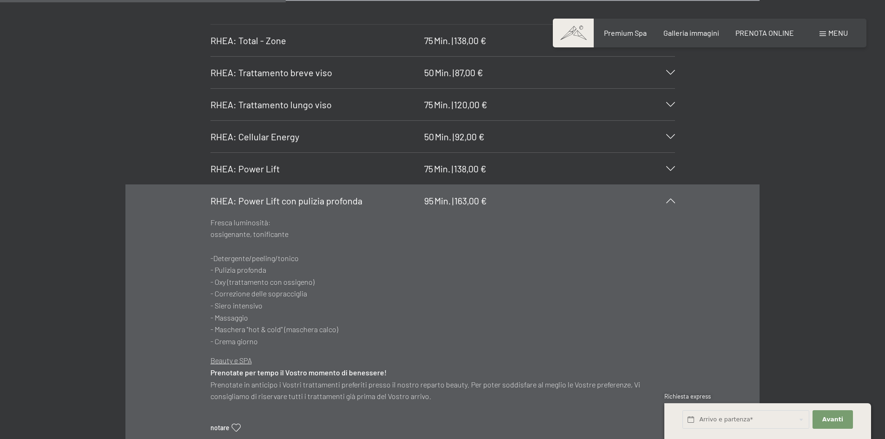
scroll to position [2447, 0]
click at [673, 198] on icon at bounding box center [670, 200] width 9 height 5
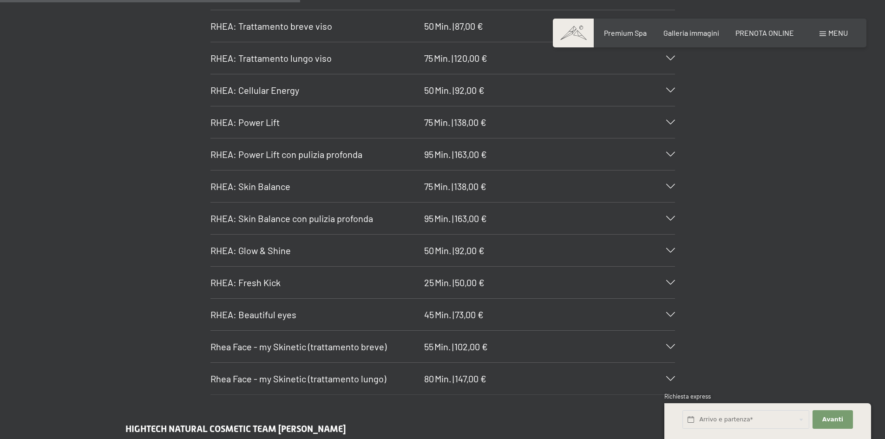
scroll to position [2494, 0]
click at [673, 362] on div "Rhea Face - my Skinetic (trattamento lungo) 80 Min. | 147,00 €" at bounding box center [443, 378] width 465 height 32
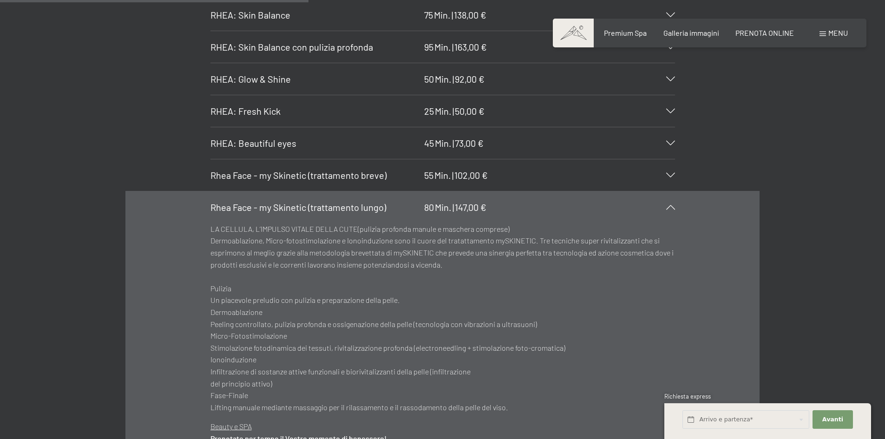
scroll to position [2664, 0]
click at [671, 205] on icon at bounding box center [670, 207] width 9 height 5
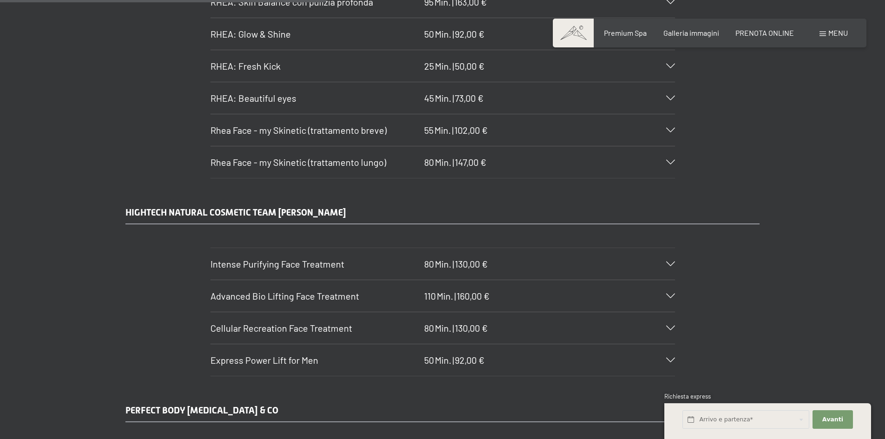
scroll to position [2710, 0]
click at [668, 293] on icon at bounding box center [670, 295] width 9 height 5
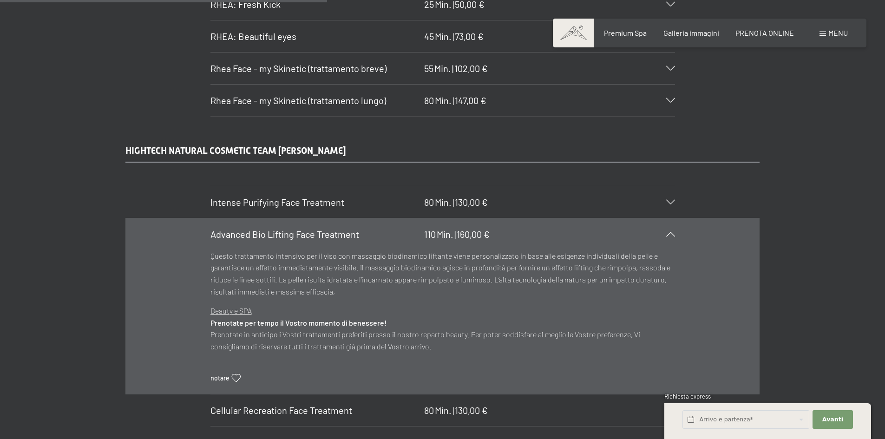
scroll to position [2772, 0]
click at [669, 231] on icon at bounding box center [670, 233] width 9 height 5
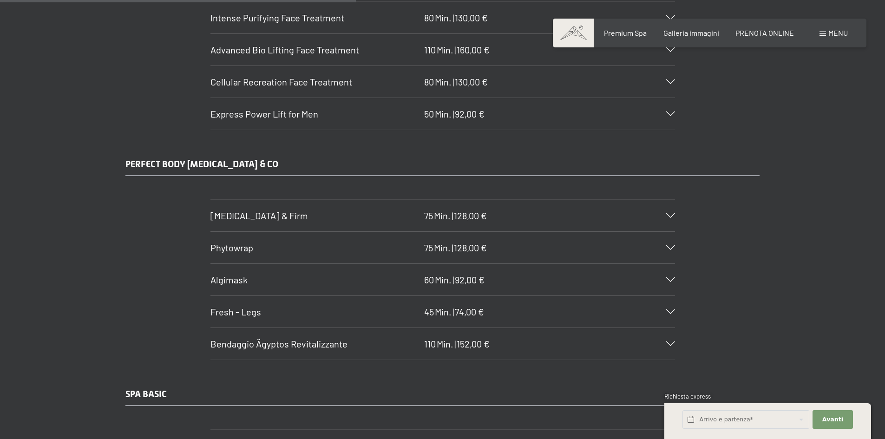
scroll to position [2957, 0]
click at [670, 245] on icon at bounding box center [670, 247] width 9 height 5
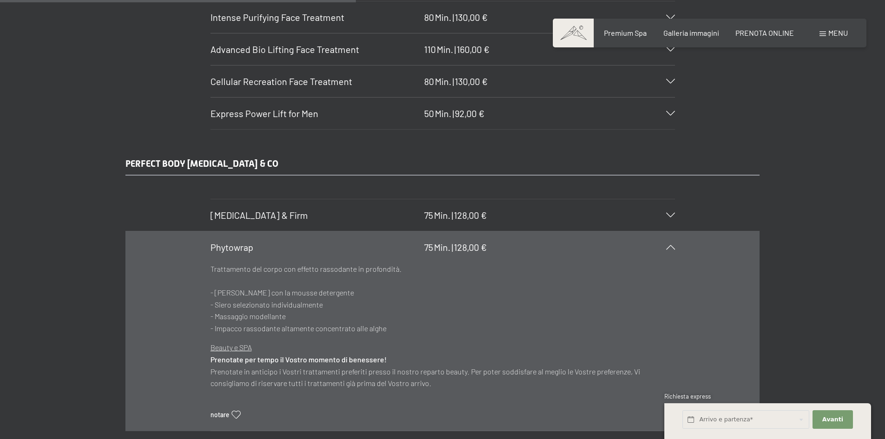
click at [671, 245] on icon at bounding box center [670, 247] width 9 height 5
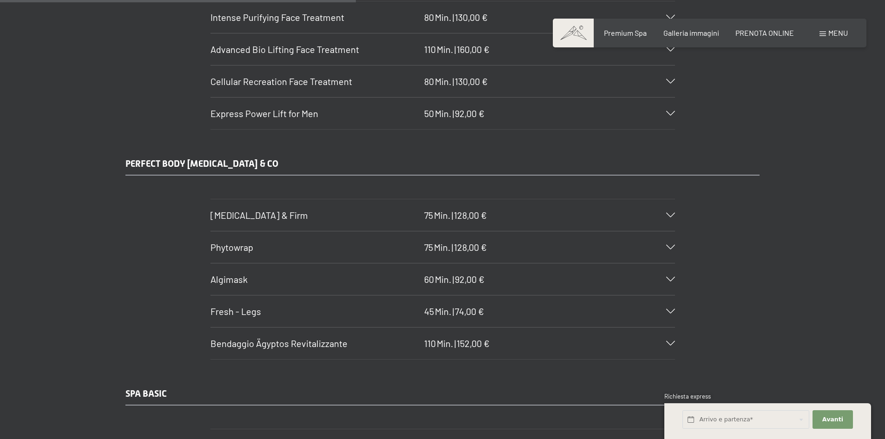
click at [671, 213] on icon at bounding box center [670, 215] width 9 height 5
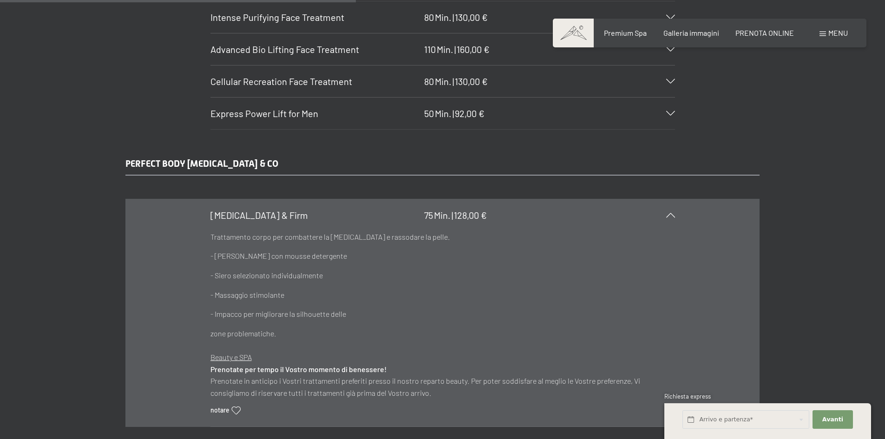
click at [670, 213] on icon at bounding box center [670, 215] width 9 height 5
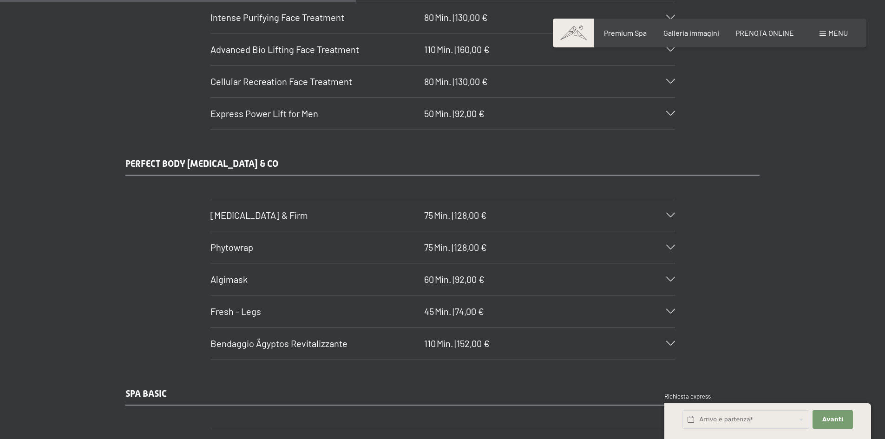
click at [669, 341] on icon at bounding box center [670, 343] width 9 height 5
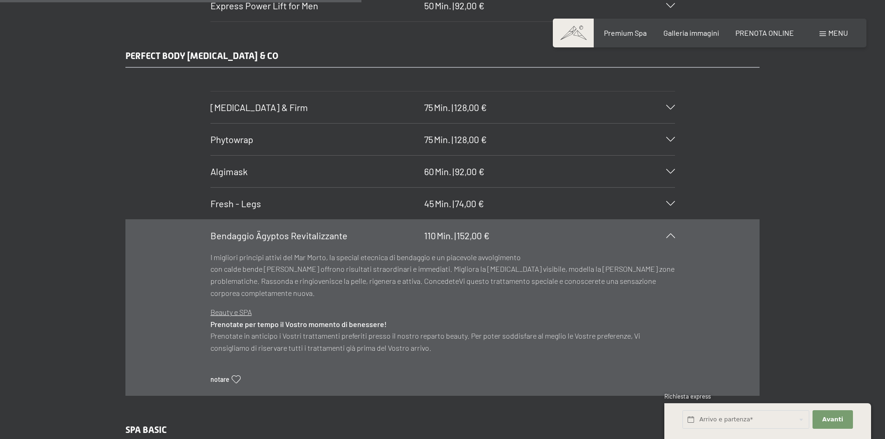
scroll to position [3065, 0]
click at [669, 233] on icon at bounding box center [670, 235] width 9 height 5
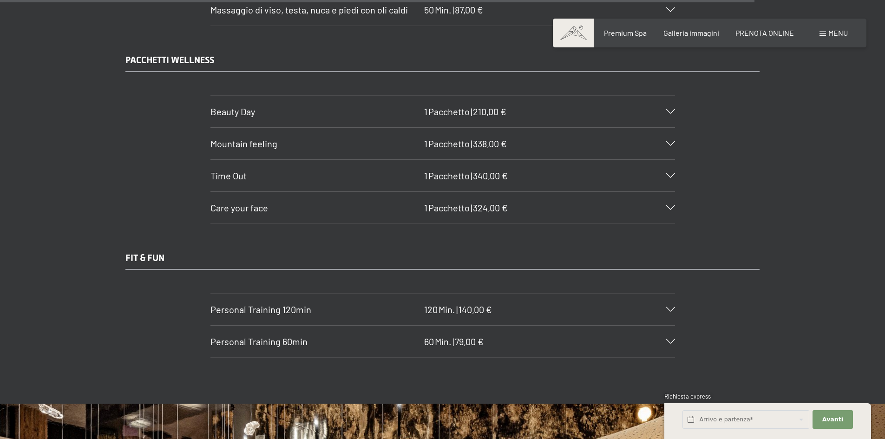
scroll to position [6272, 0]
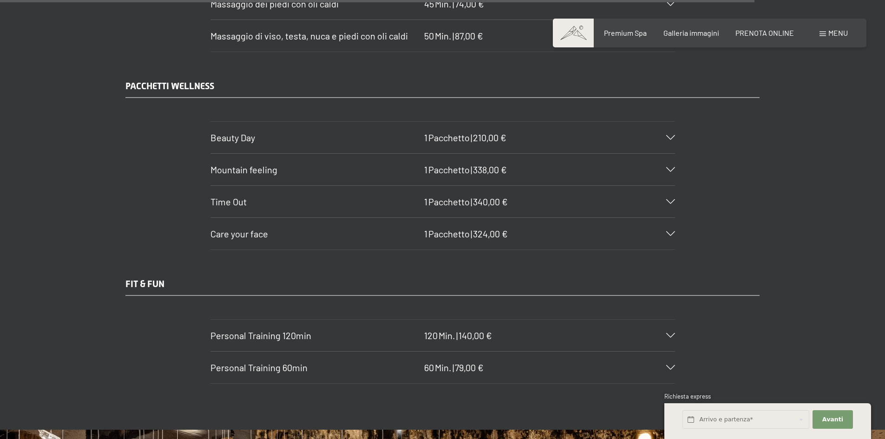
click at [669, 122] on div "Beauty Day 1 Pacchetto | 210,00 €" at bounding box center [443, 138] width 465 height 32
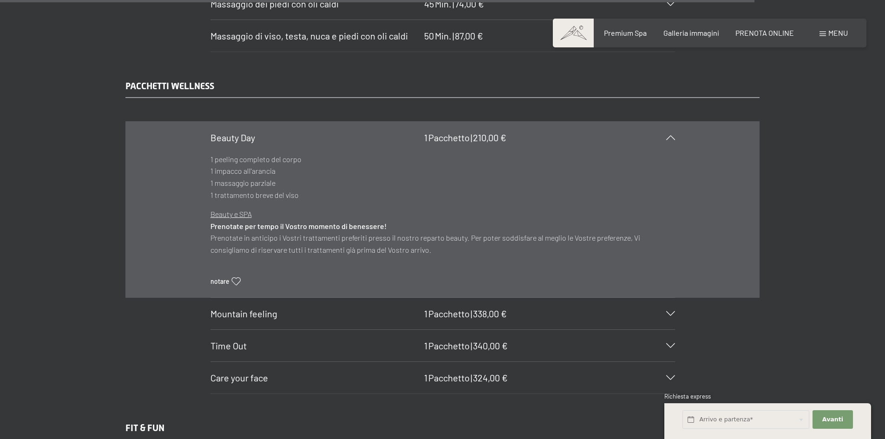
click at [670, 135] on icon at bounding box center [670, 137] width 9 height 5
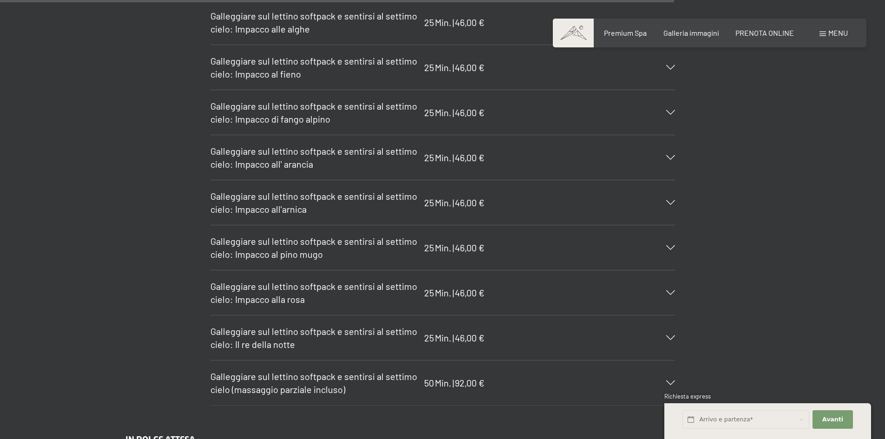
scroll to position [5725, 0]
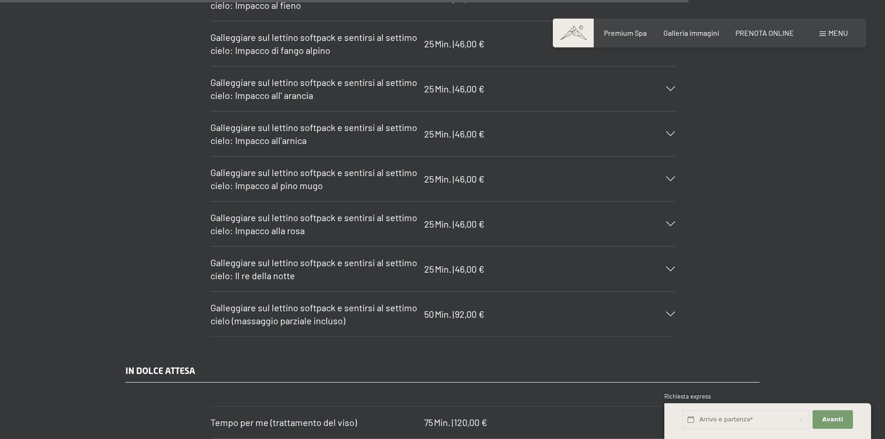
click at [668, 312] on icon at bounding box center [670, 314] width 9 height 5
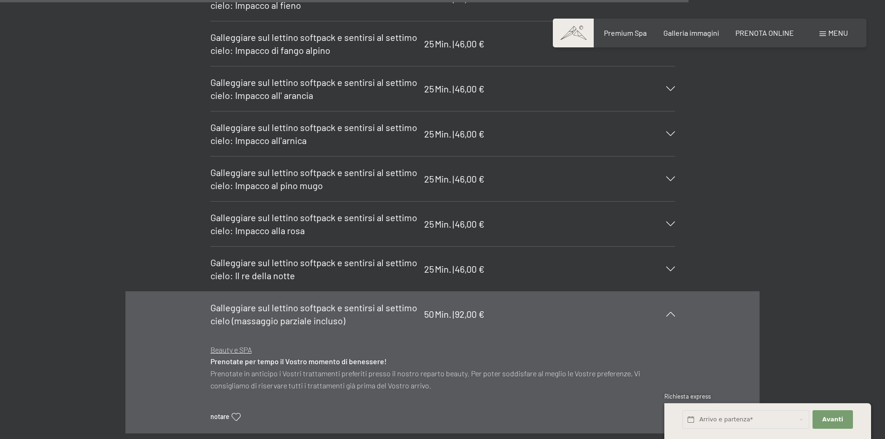
click at [672, 312] on icon at bounding box center [670, 314] width 9 height 5
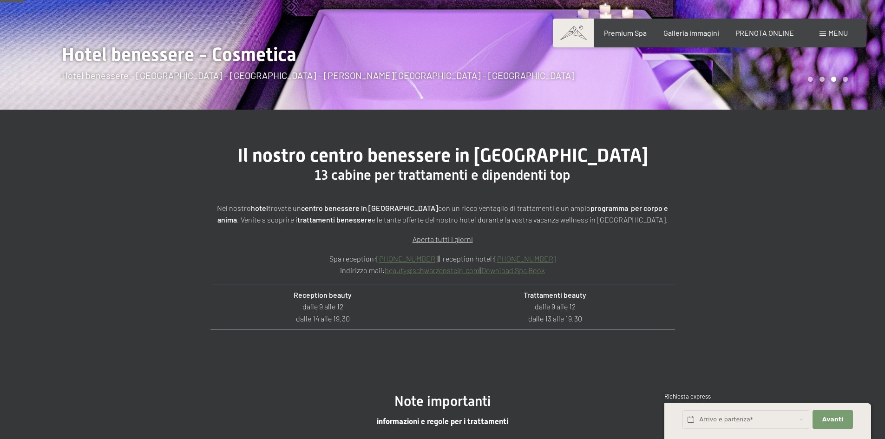
scroll to position [91, 0]
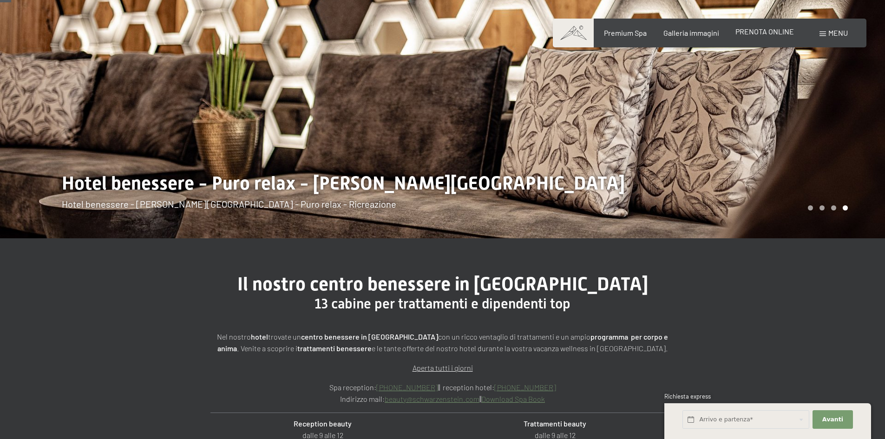
click at [758, 29] on span "PRENOTA ONLINE" at bounding box center [765, 31] width 59 height 9
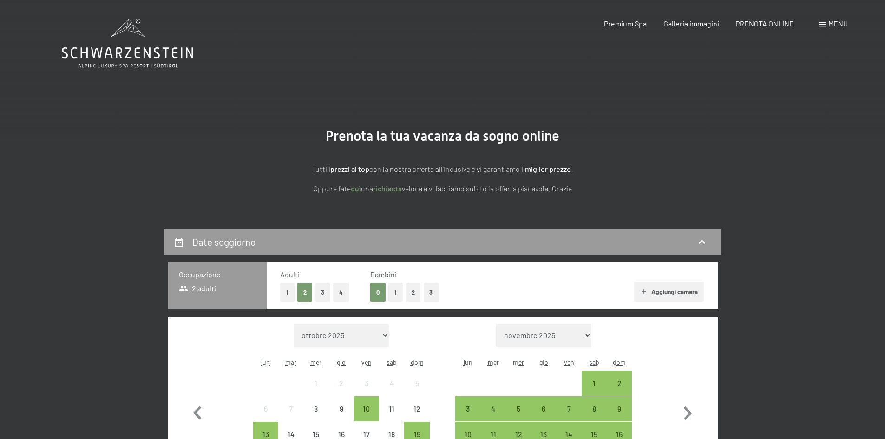
click at [823, 26] on span at bounding box center [823, 24] width 7 height 5
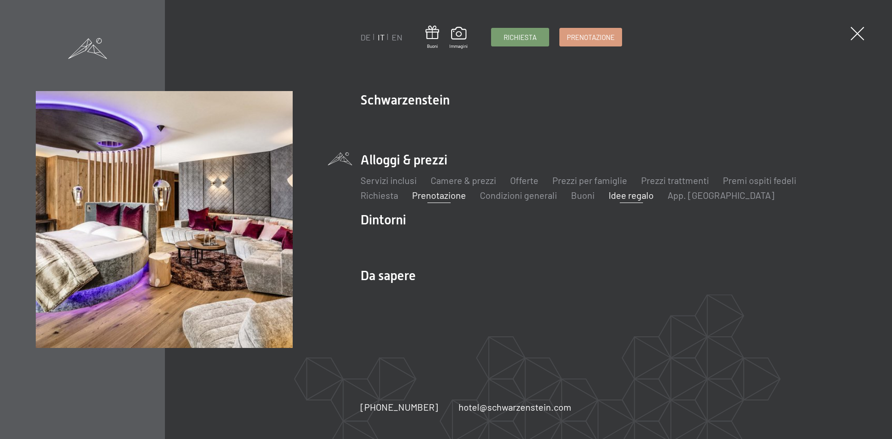
click at [617, 197] on link "Idee regalo" at bounding box center [631, 195] width 45 height 11
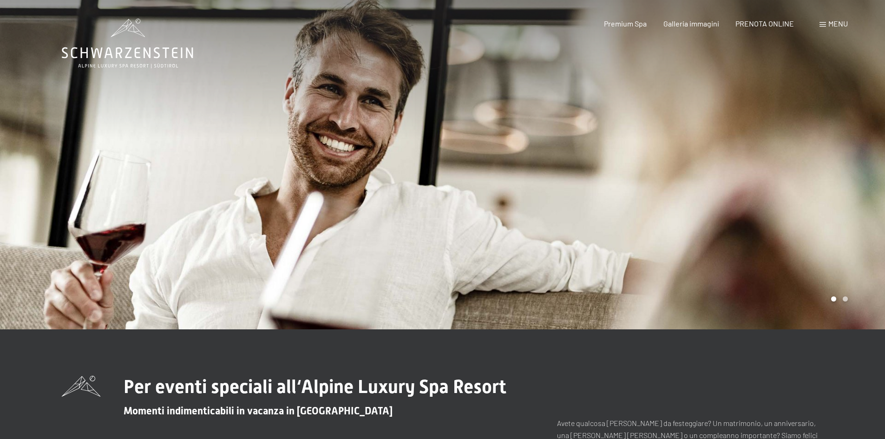
click at [833, 25] on span "Menu" at bounding box center [839, 23] width 20 height 9
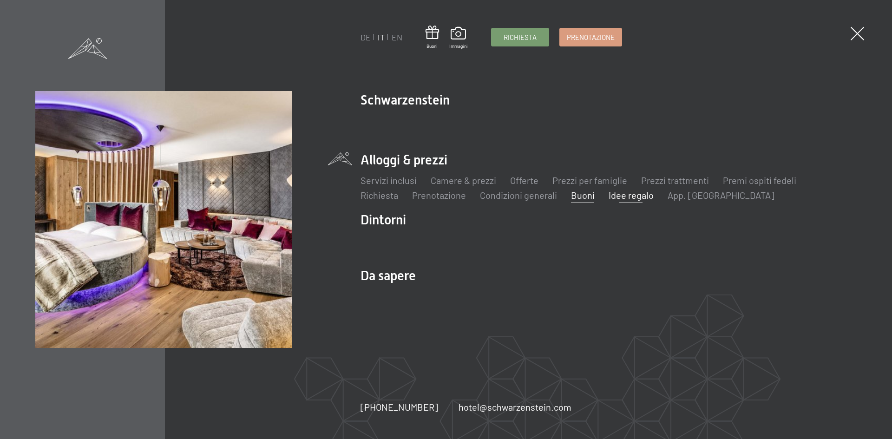
click at [577, 197] on link "Buoni" at bounding box center [583, 195] width 24 height 11
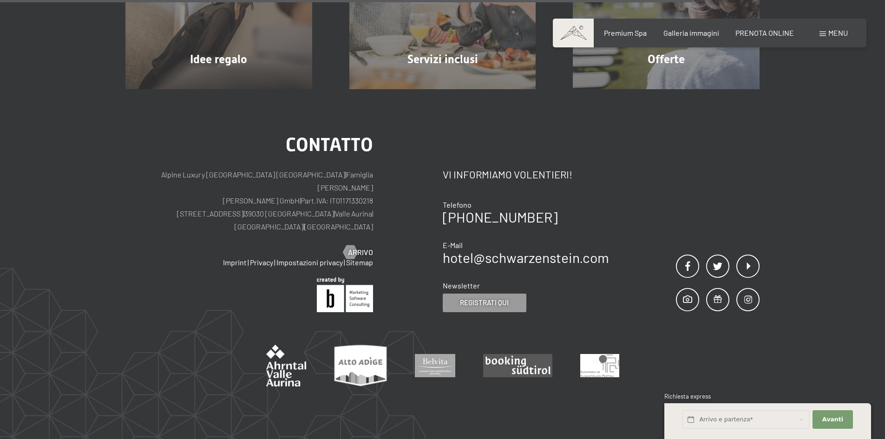
scroll to position [318, 0]
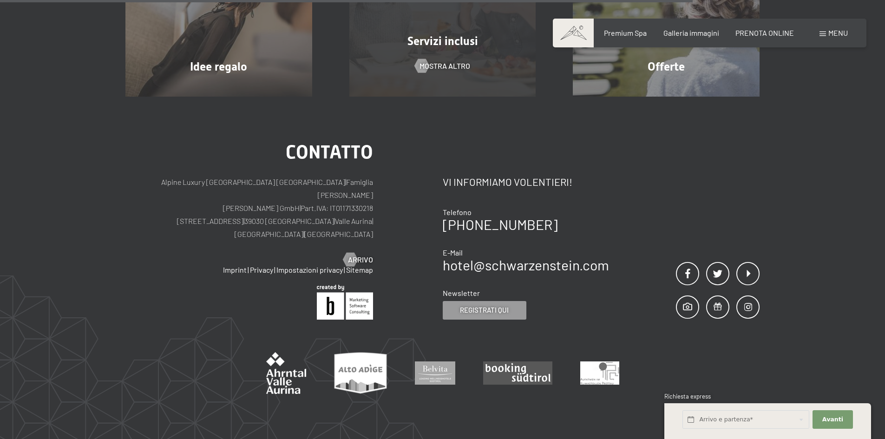
click at [409, 67] on div "Servizi inclusi mostra altro" at bounding box center [443, 3] width 224 height 187
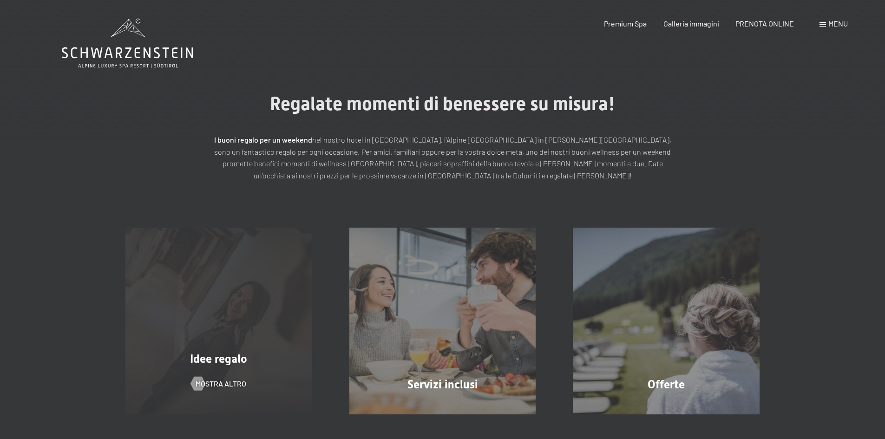
click at [234, 325] on div "Idee regalo mostra altro" at bounding box center [219, 321] width 224 height 187
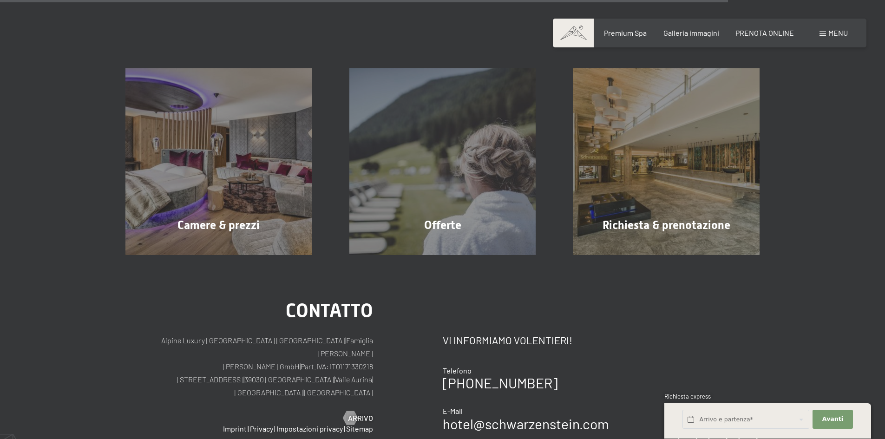
scroll to position [903, 0]
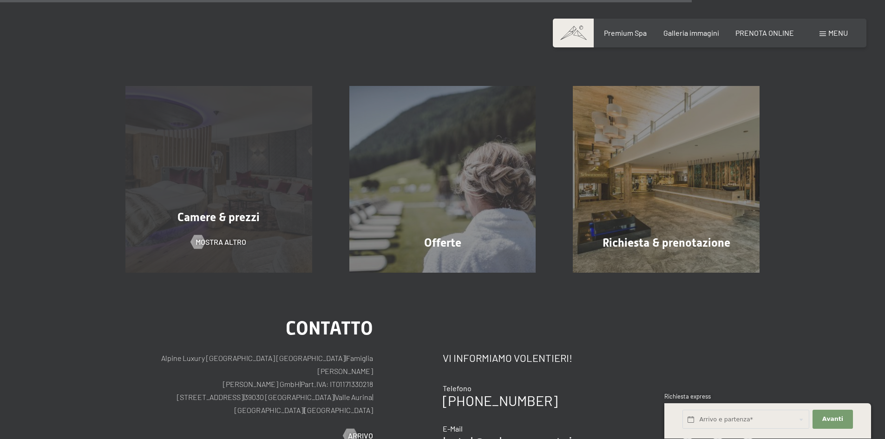
click at [210, 141] on div "Camere & prezzi mostra altro" at bounding box center [219, 179] width 224 height 187
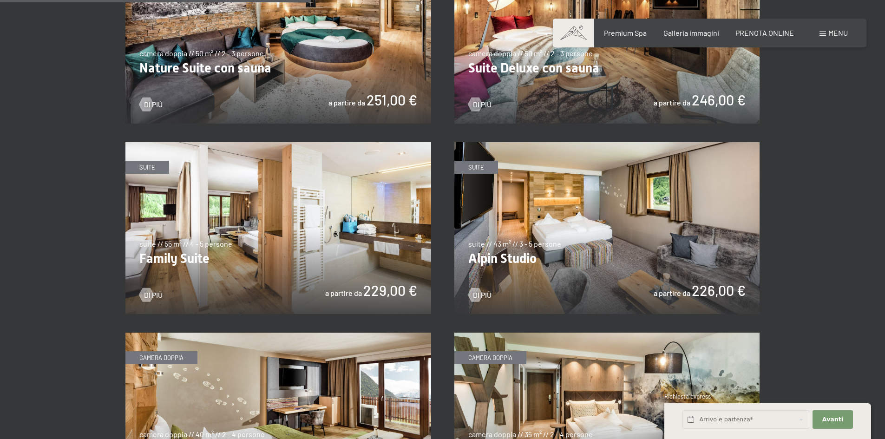
scroll to position [1048, 0]
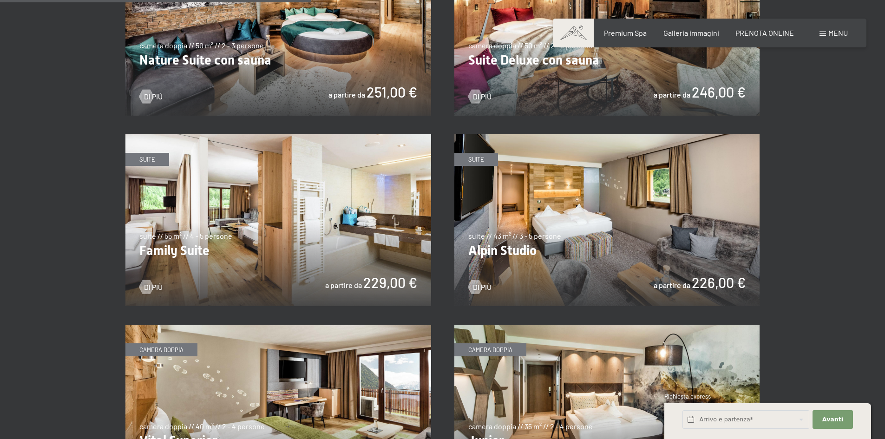
drag, startPoint x: 890, startPoint y: 46, endPoint x: 873, endPoint y: 175, distance: 130.3
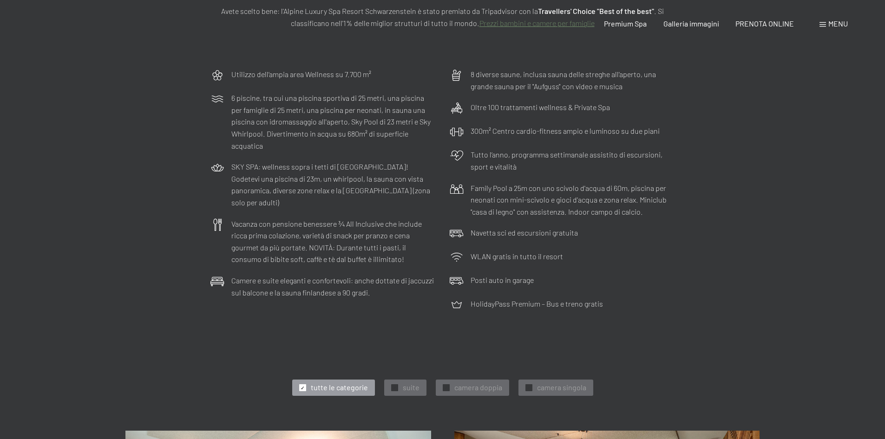
scroll to position [0, 0]
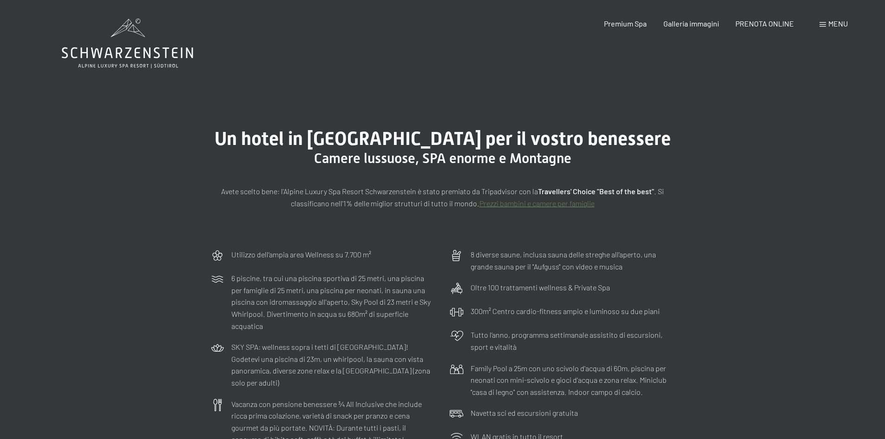
click at [526, 205] on link "Prezzi bambini e camere per famiglie" at bounding box center [537, 203] width 115 height 9
